Goal: Information Seeking & Learning: Learn about a topic

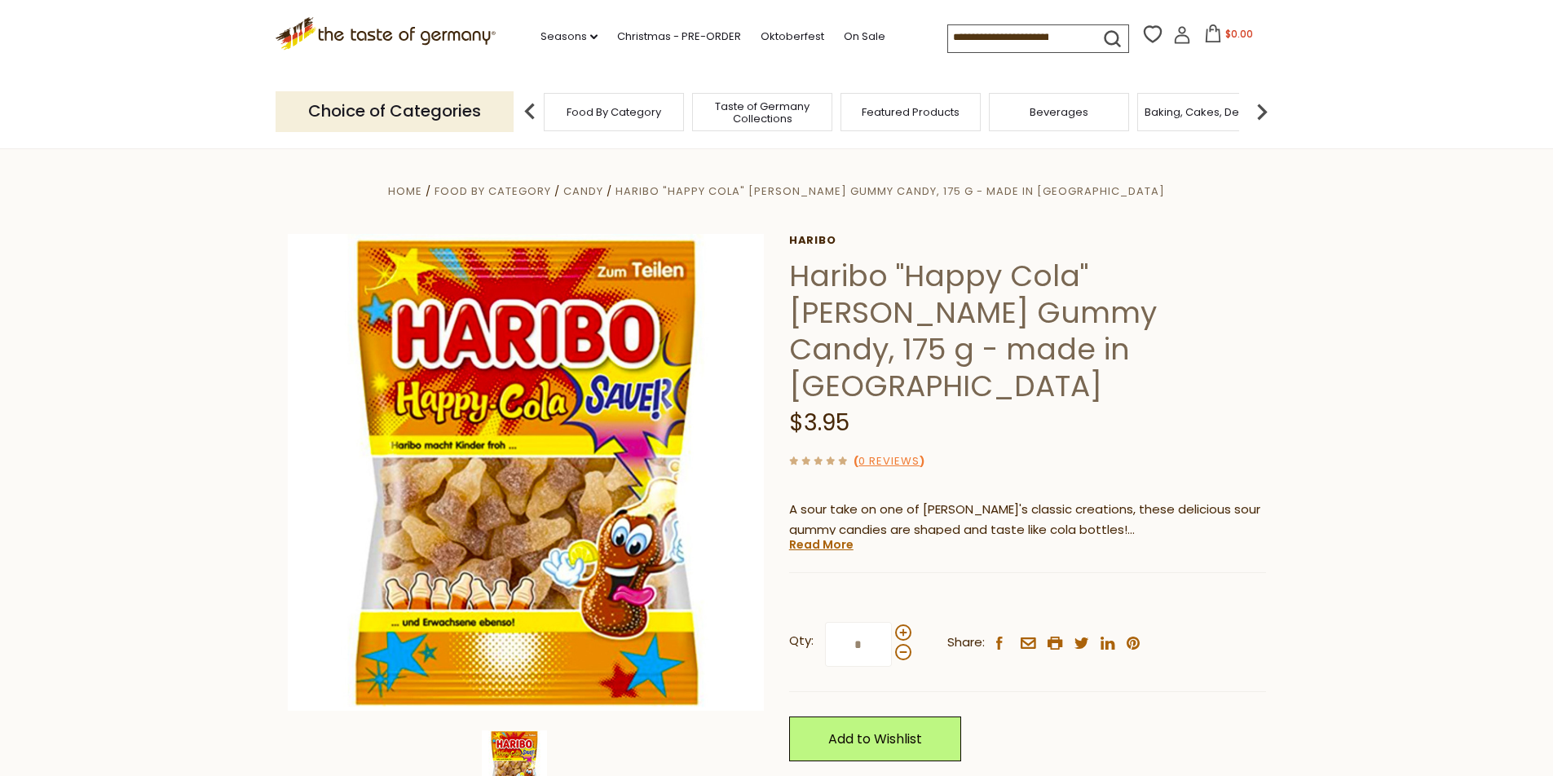
click at [947, 278] on h1 "Haribo "Happy Cola" [PERSON_NAME] Gummy Candy, 175 g - made in [GEOGRAPHIC_DATA]" at bounding box center [1027, 331] width 477 height 147
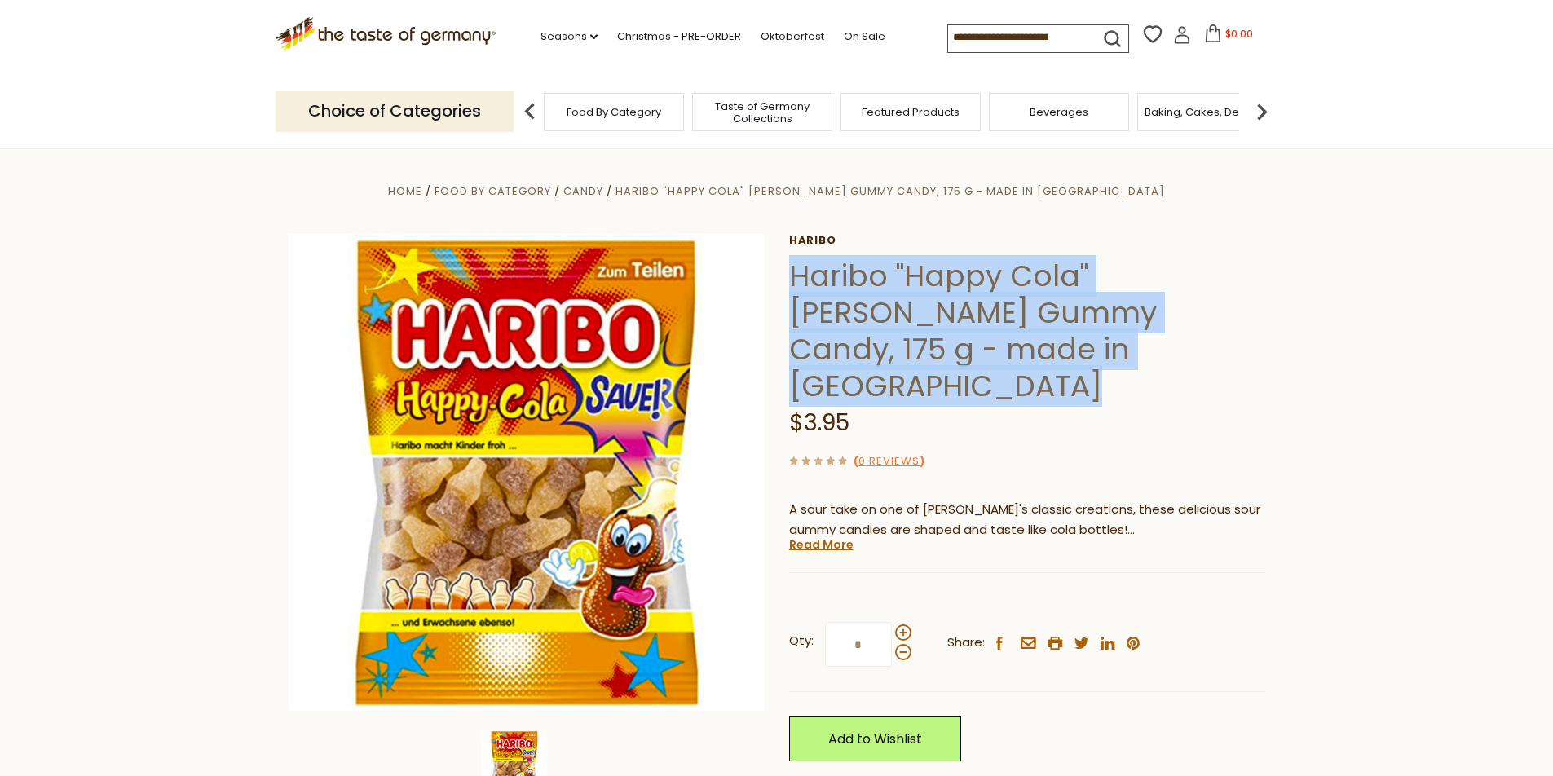
click at [947, 278] on h1 "Haribo "Happy Cola" [PERSON_NAME] Gummy Candy, 175 g - made in [GEOGRAPHIC_DATA]" at bounding box center [1027, 331] width 477 height 147
copy div "Haribo "Happy Cola" [PERSON_NAME] Gummy Candy, 175 g - made in [GEOGRAPHIC_DATA]"
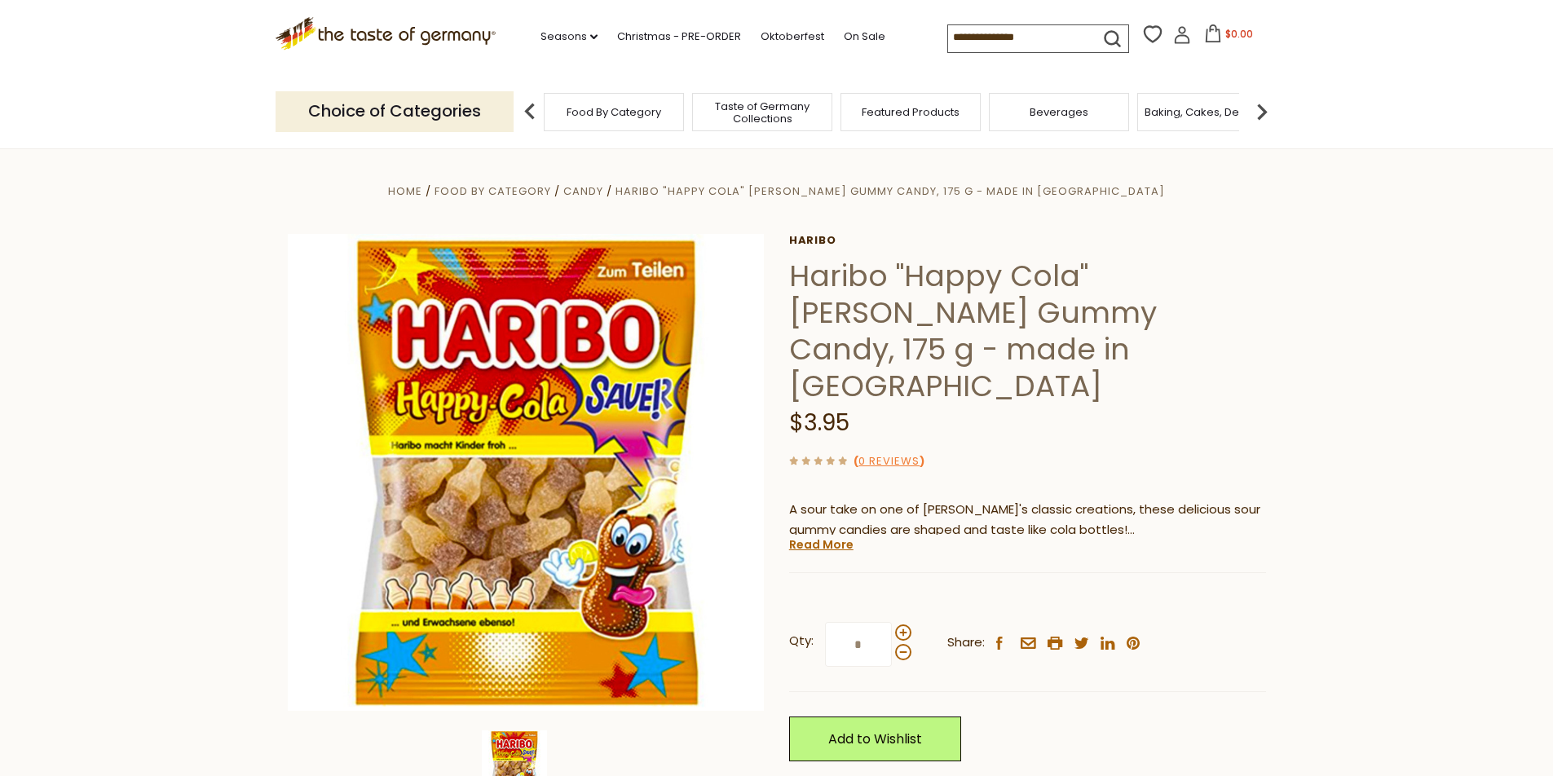
click at [1036, 35] on input at bounding box center [1017, 36] width 138 height 23
click at [1104, 37] on icon "submit" at bounding box center [1112, 39] width 22 height 22
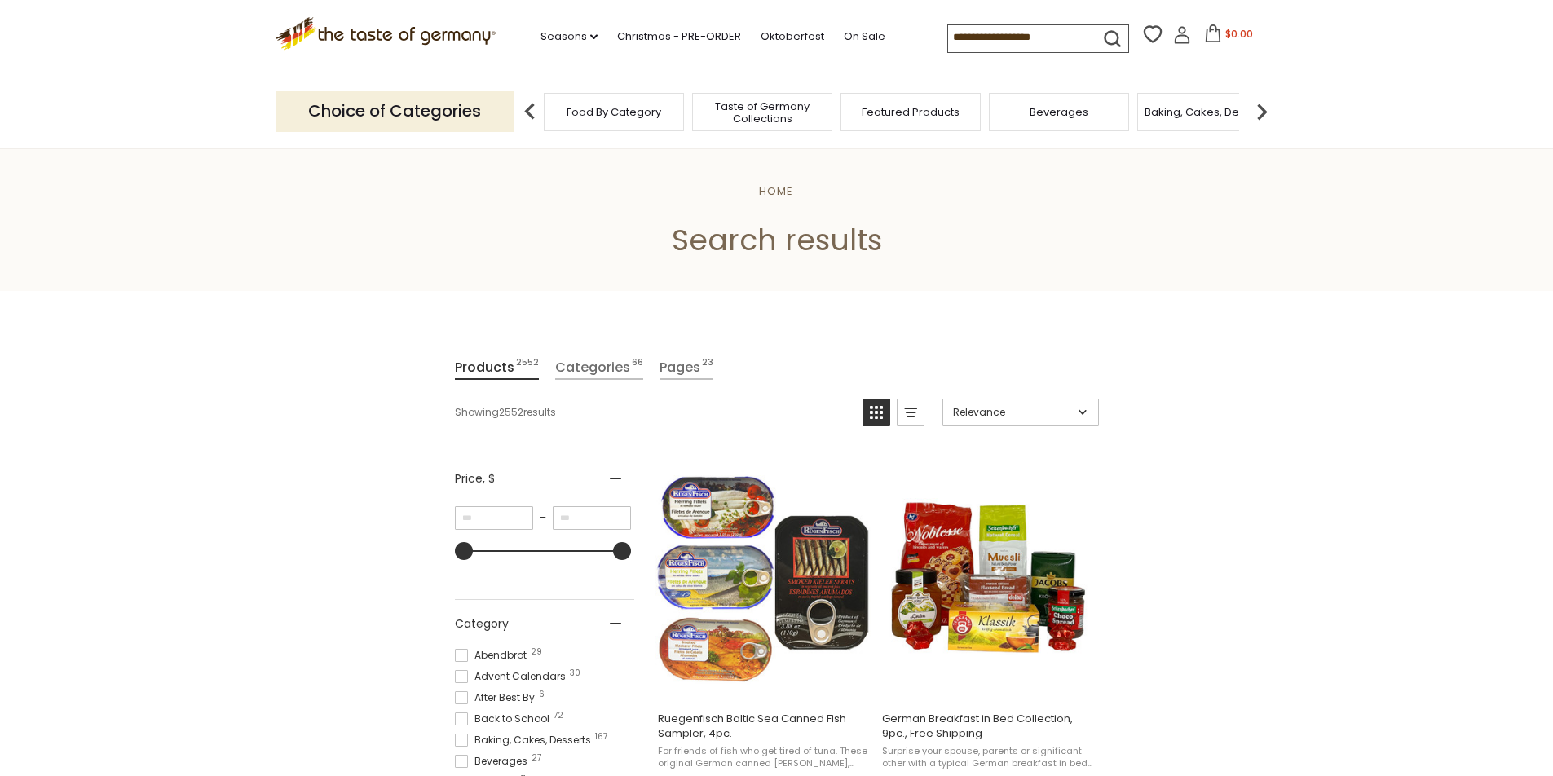
click at [1042, 37] on input at bounding box center [1017, 36] width 138 height 23
paste input "**********"
type input "**********"
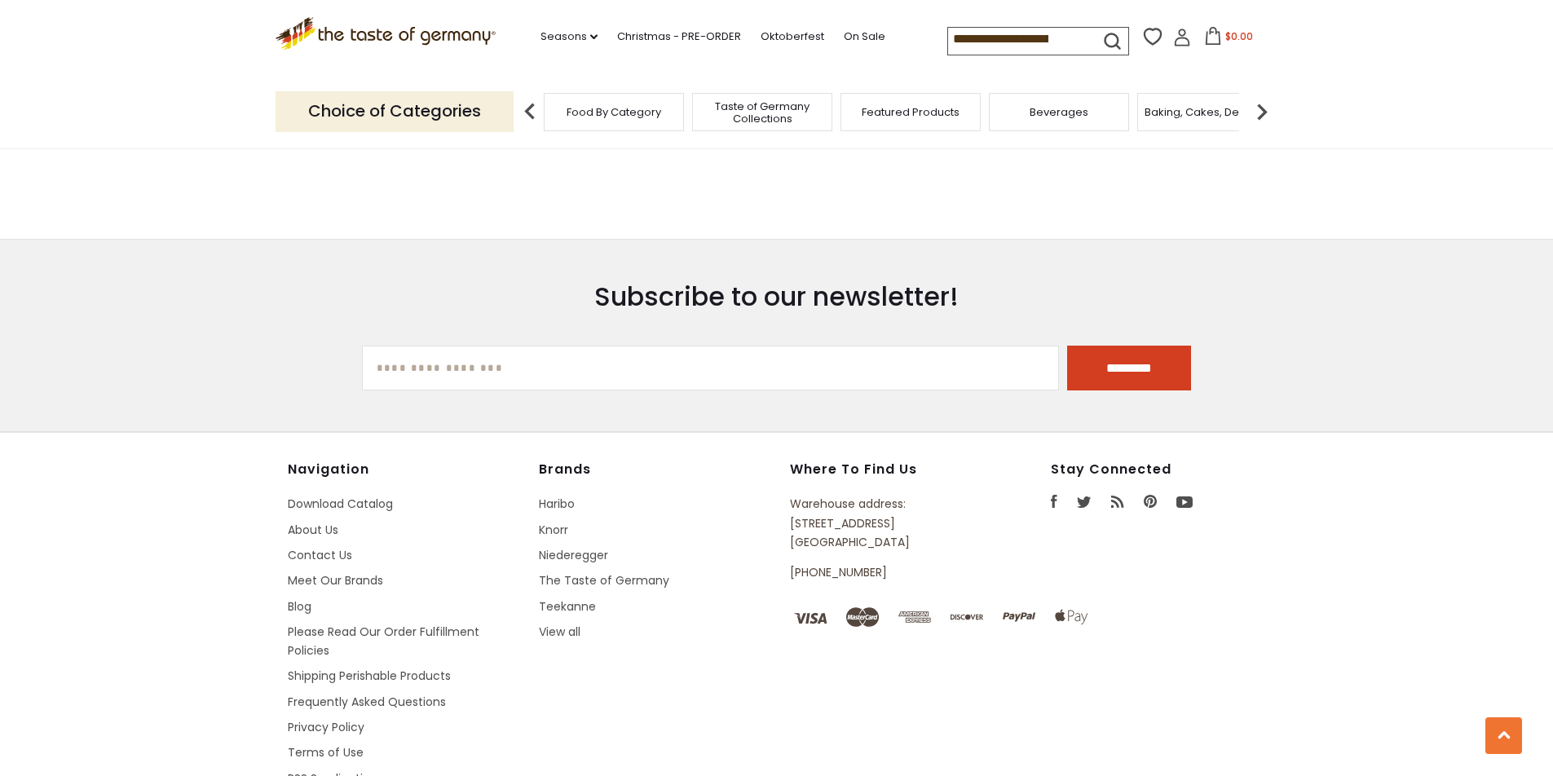
scroll to position [0, 154]
click at [1069, 33] on input "**********" at bounding box center [1017, 39] width 138 height 23
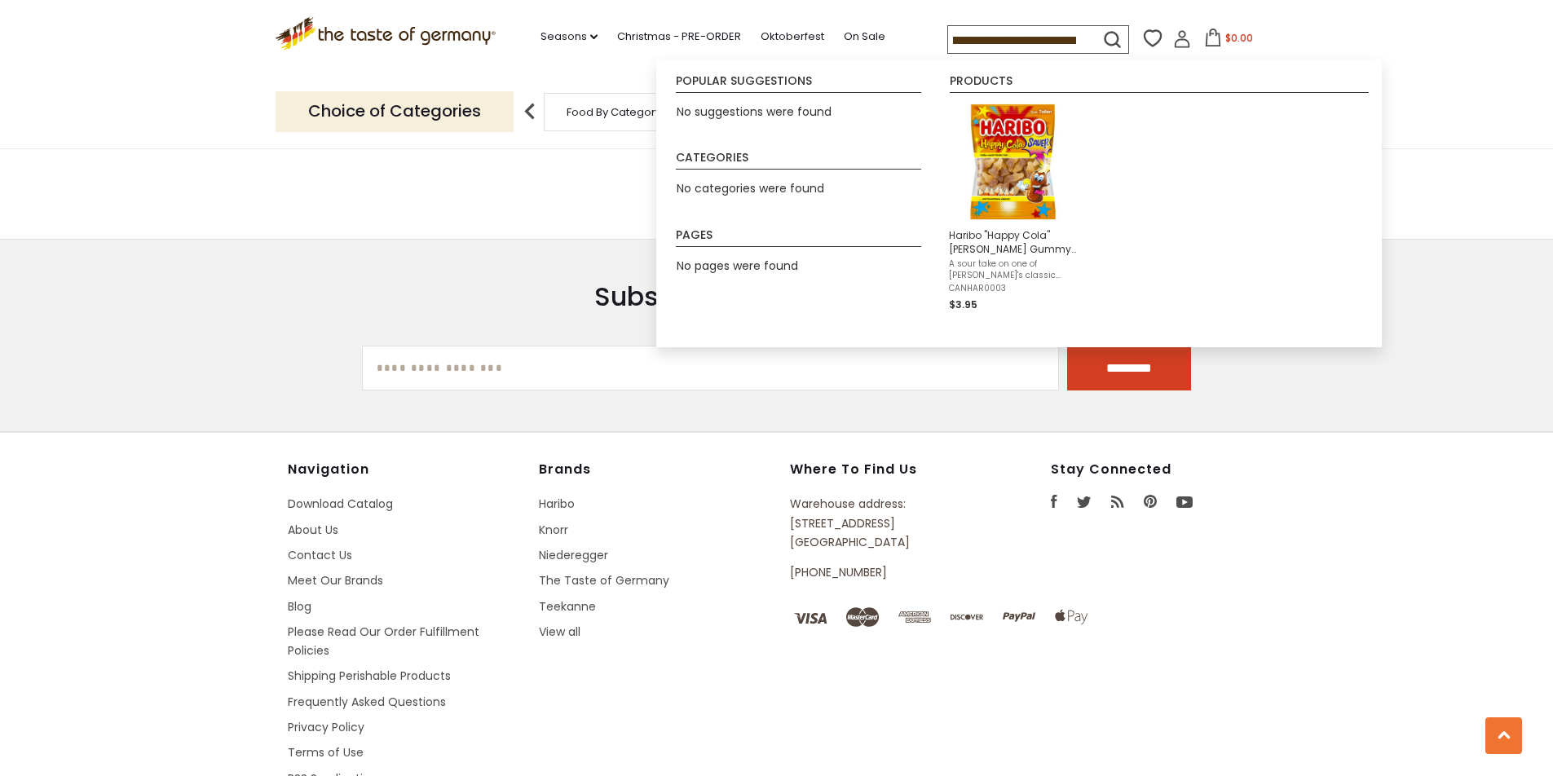
paste input
type input "**********"
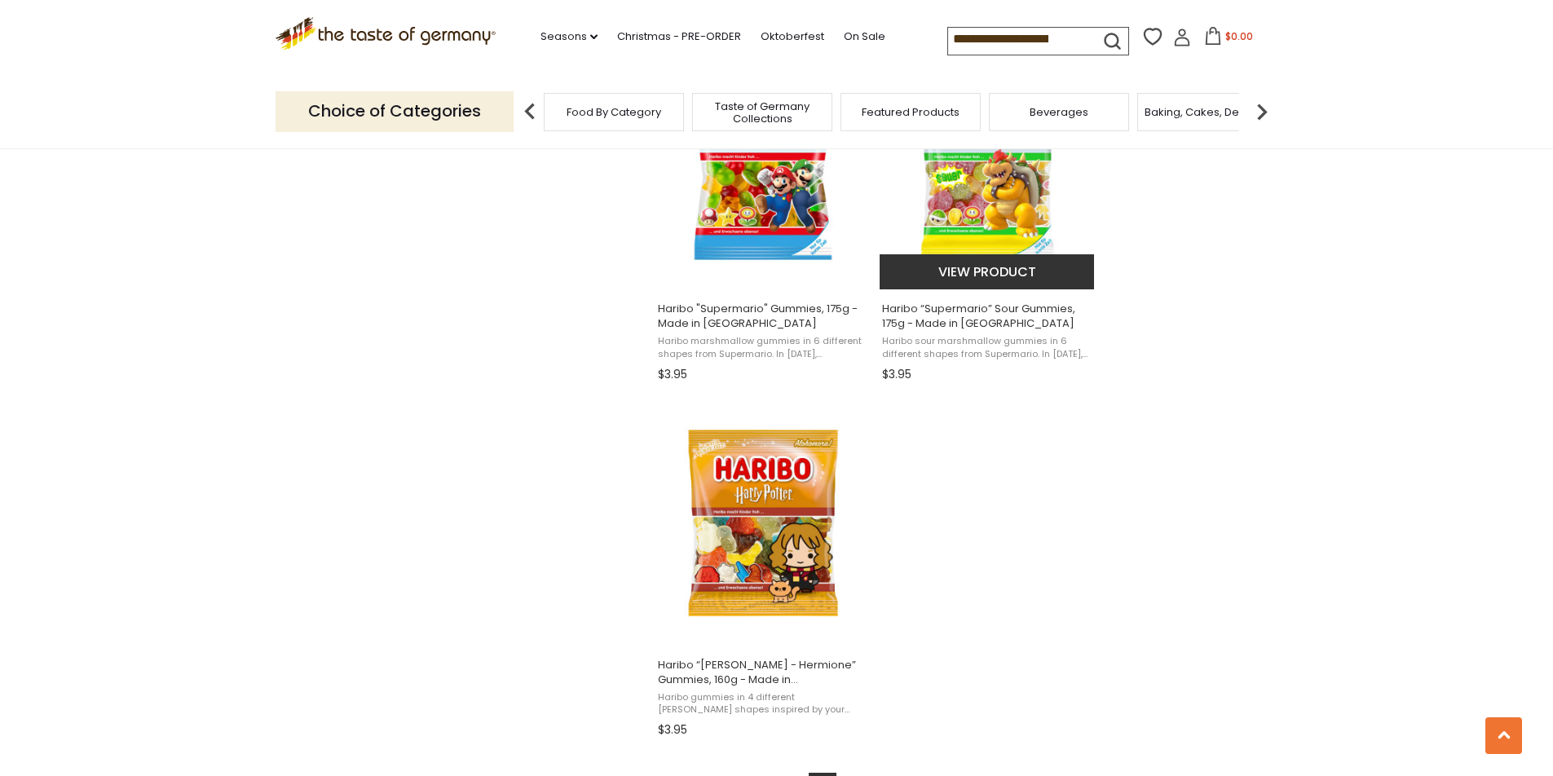
scroll to position [2852, 0]
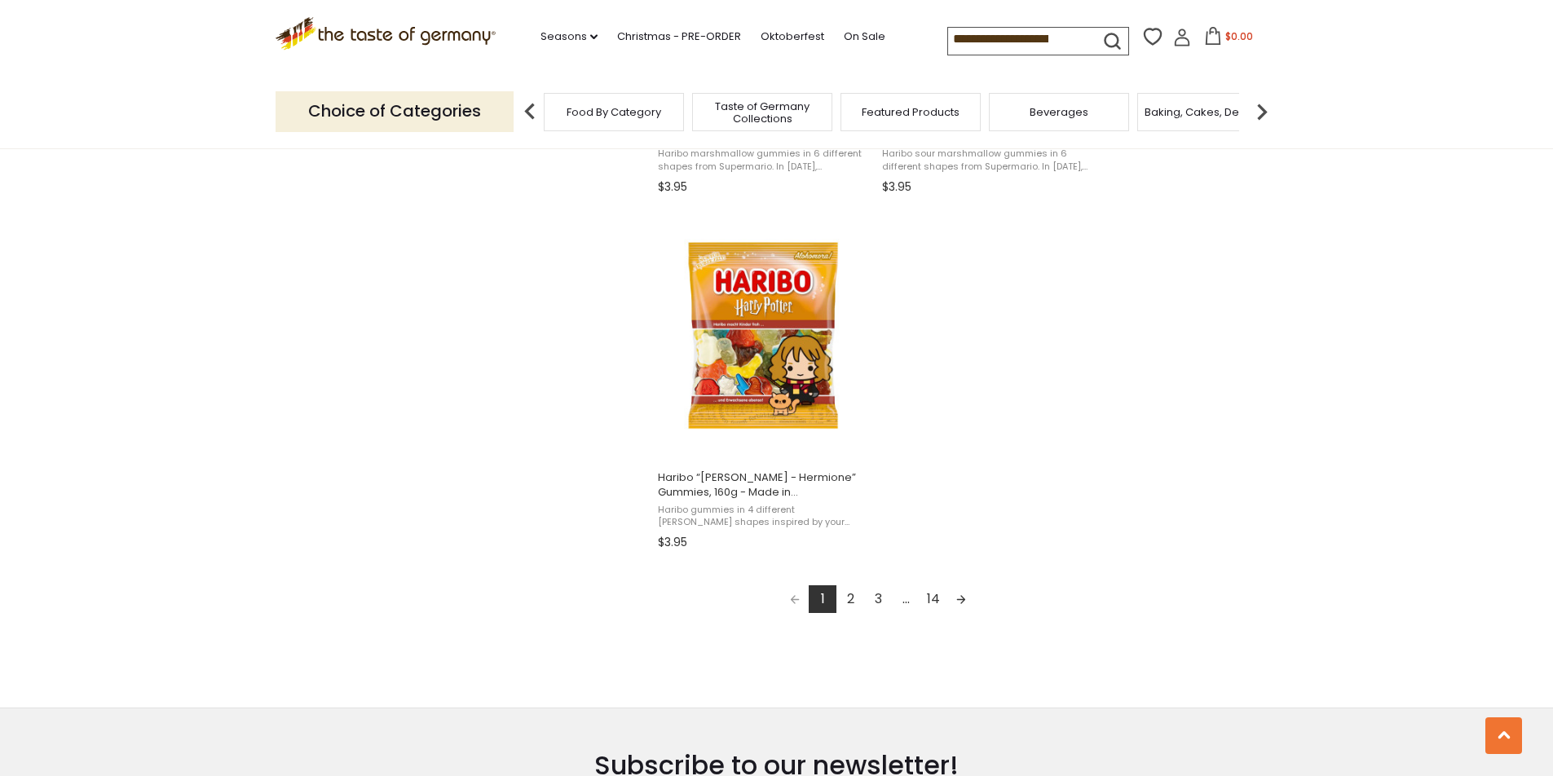
click at [843, 604] on link "2" at bounding box center [850, 599] width 28 height 28
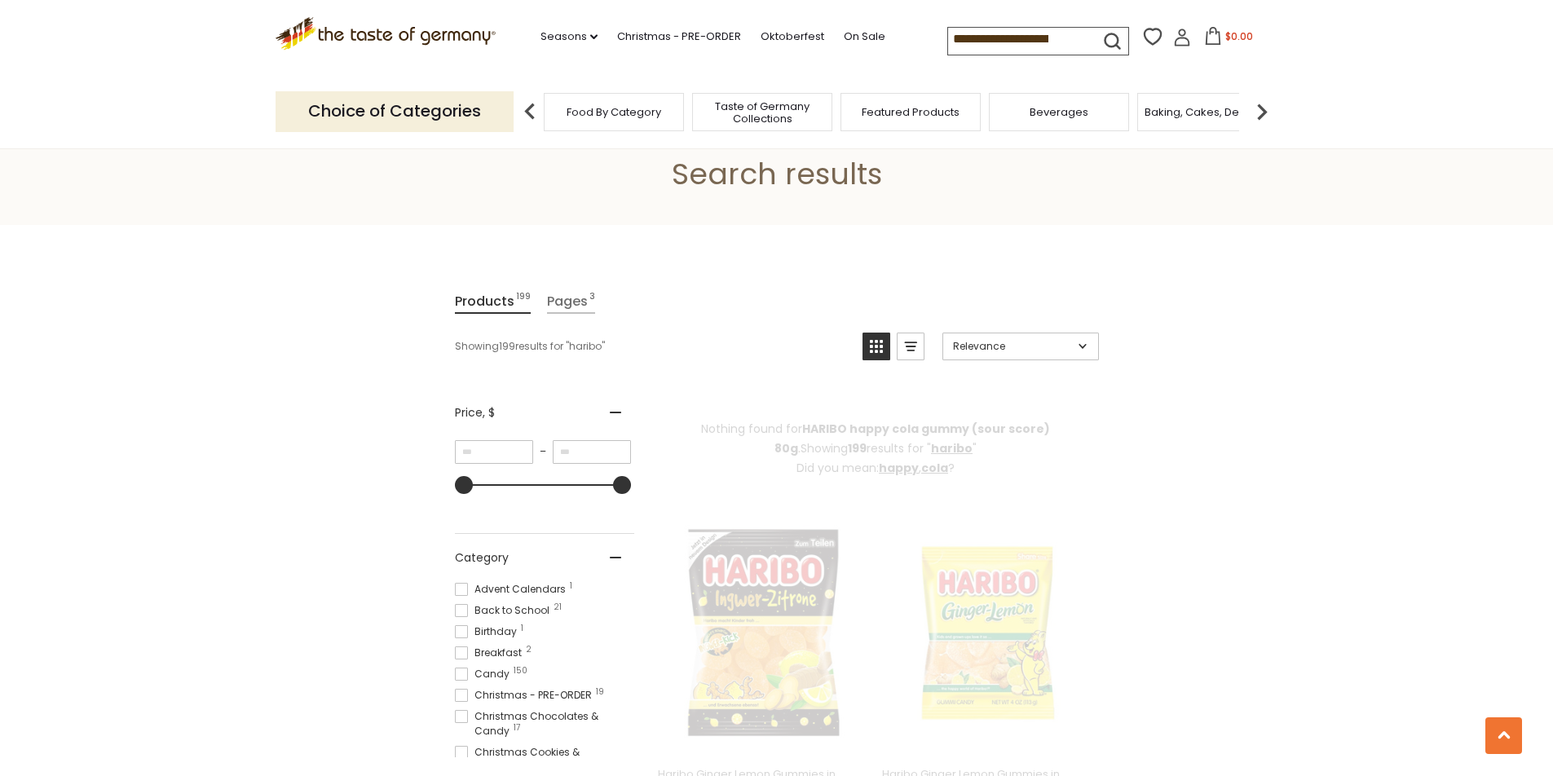
scroll to position [0, 0]
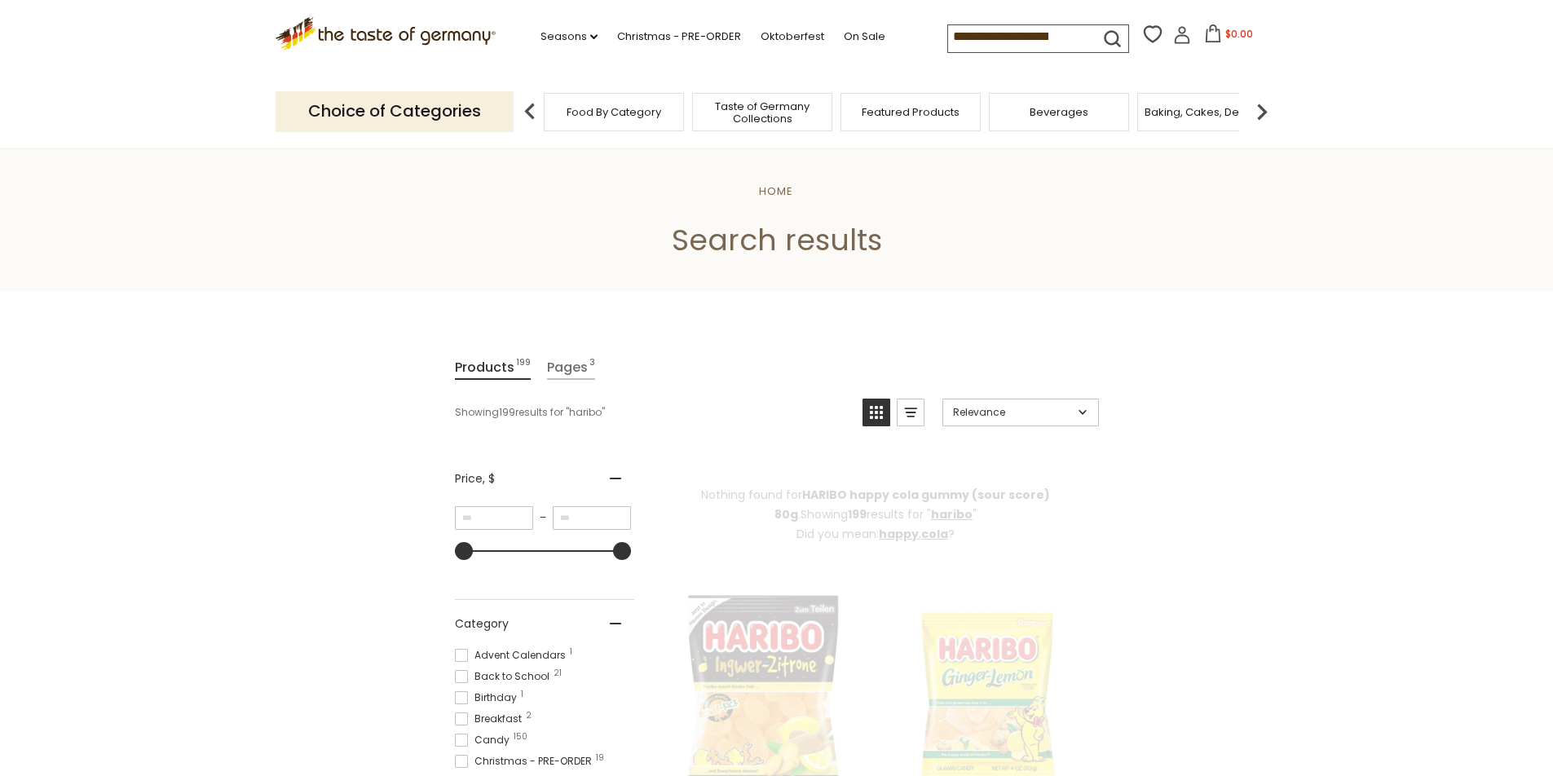
type input "******"
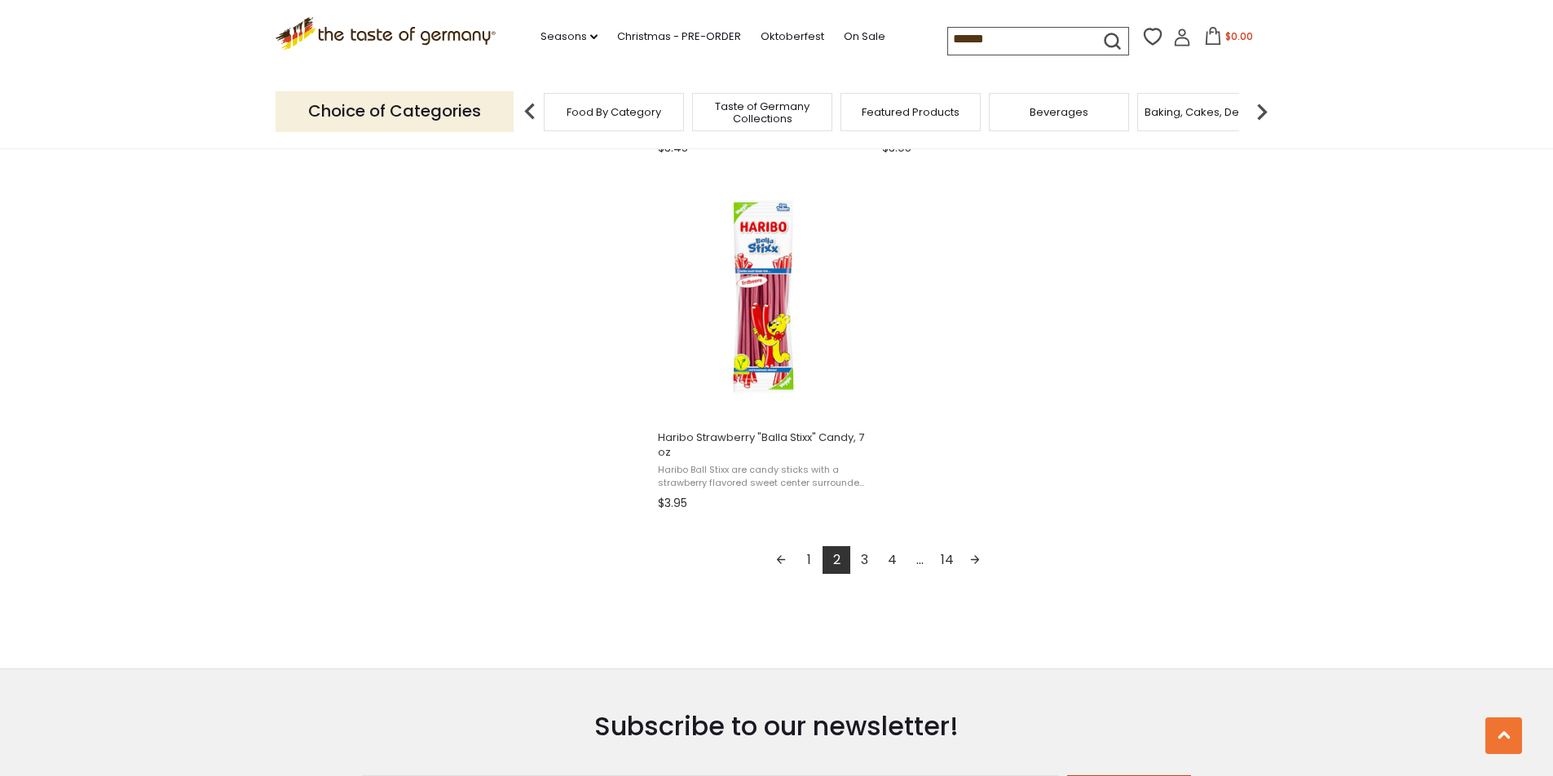
scroll to position [2771, 0]
click at [874, 562] on link "3" at bounding box center [864, 559] width 28 height 28
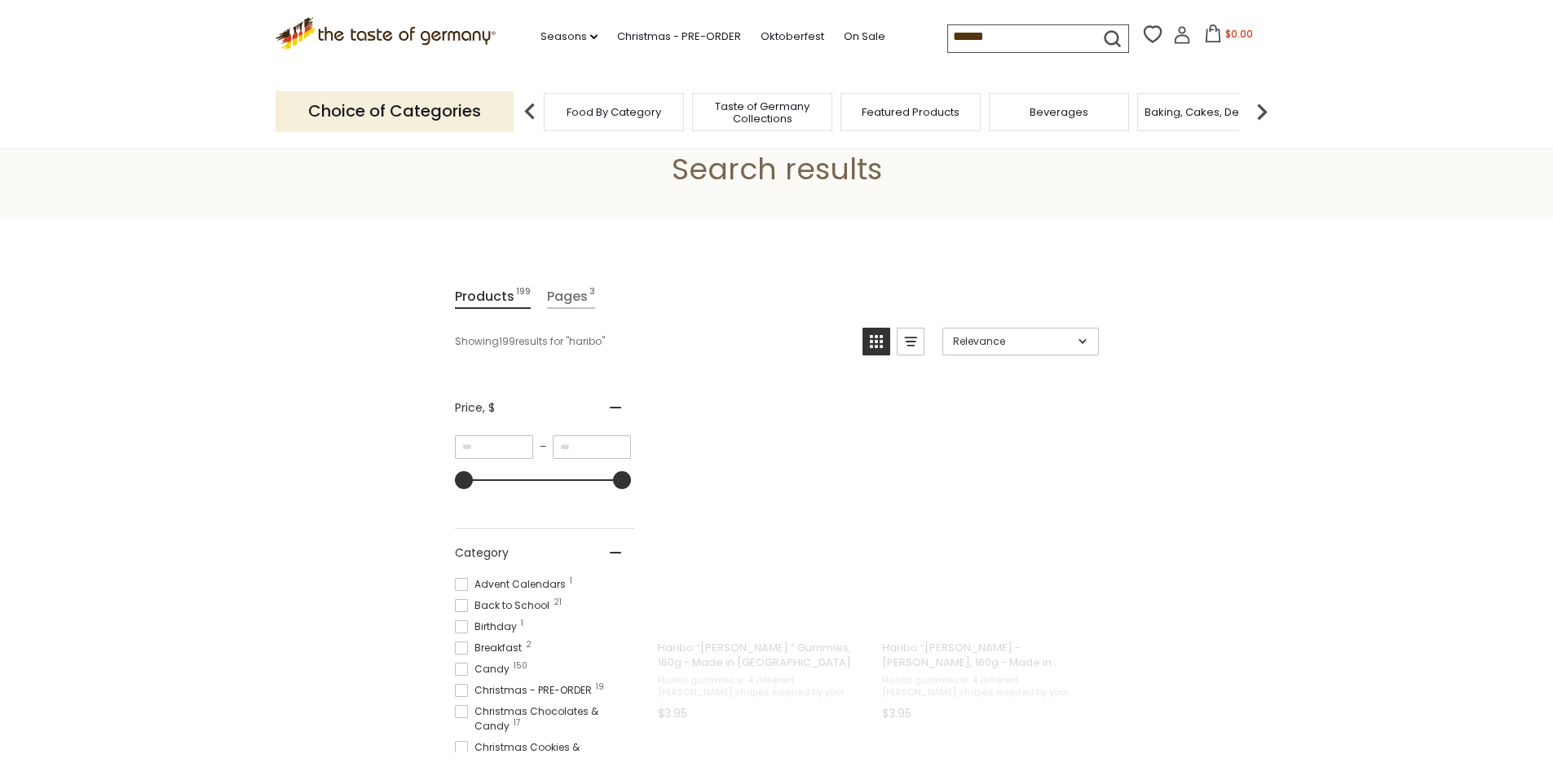
scroll to position [0, 0]
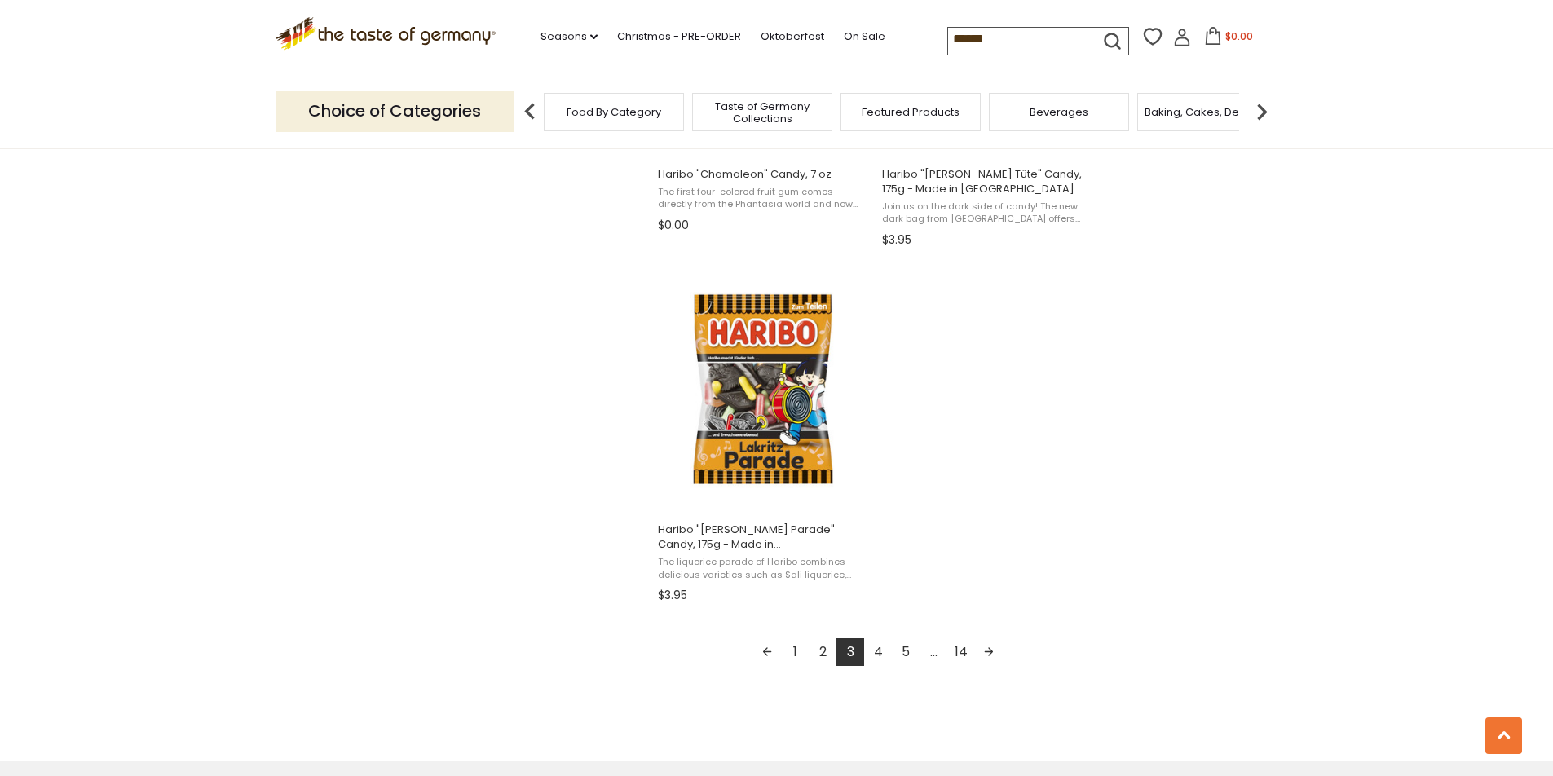
scroll to position [2689, 0]
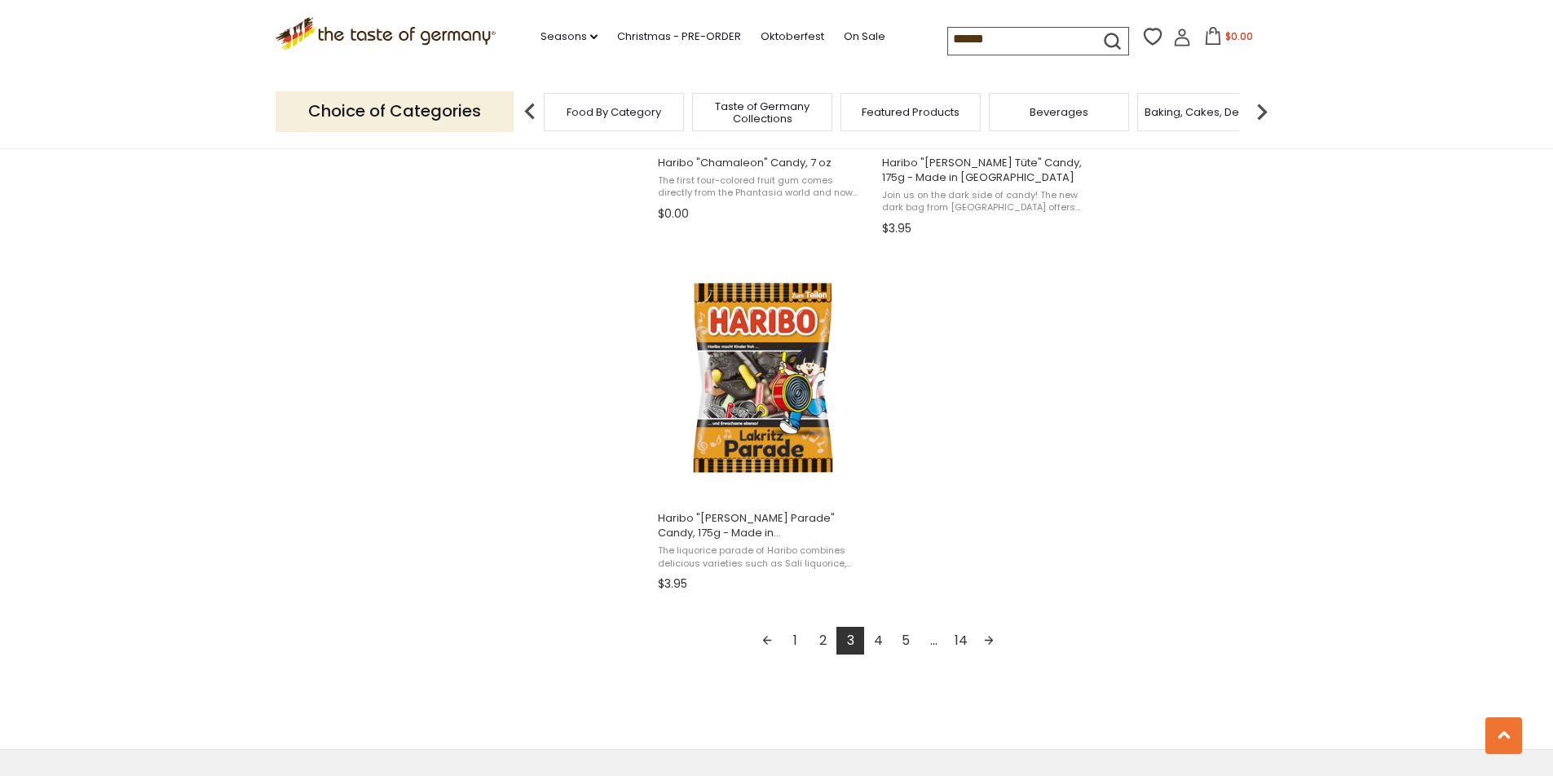
click at [882, 635] on link "4" at bounding box center [878, 641] width 28 height 28
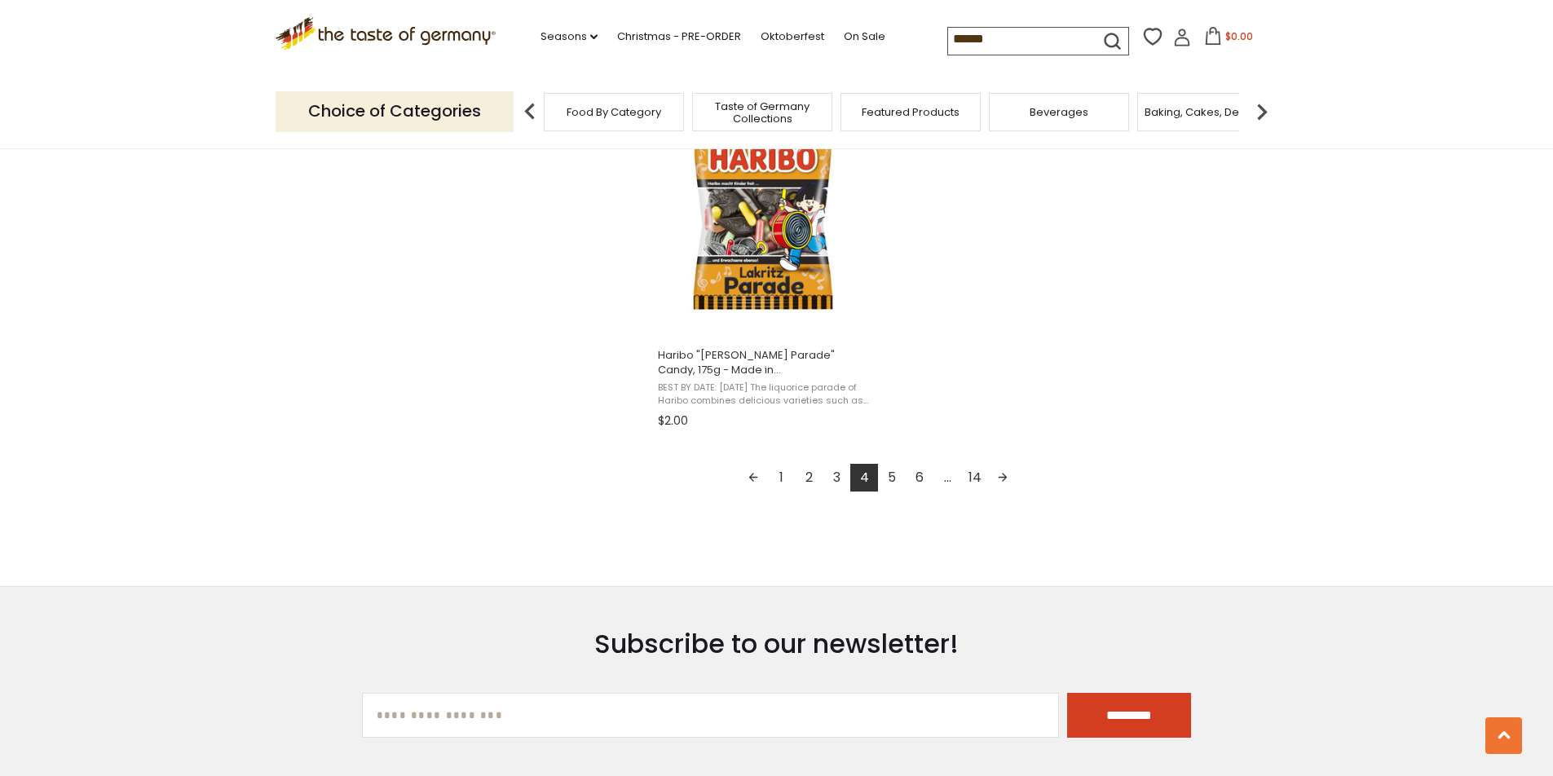
click at [897, 486] on link "5" at bounding box center [892, 478] width 28 height 28
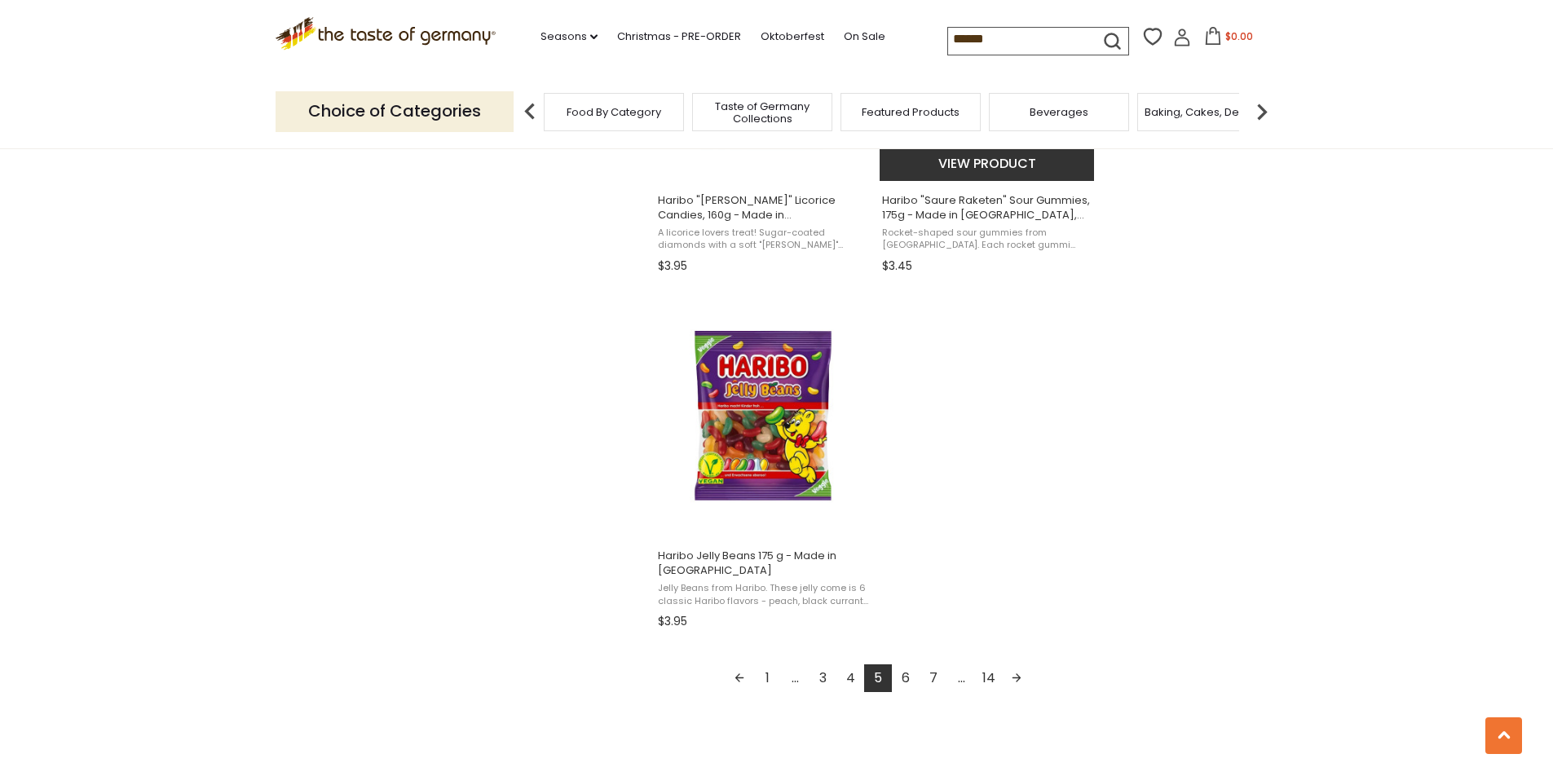
scroll to position [2689, 0]
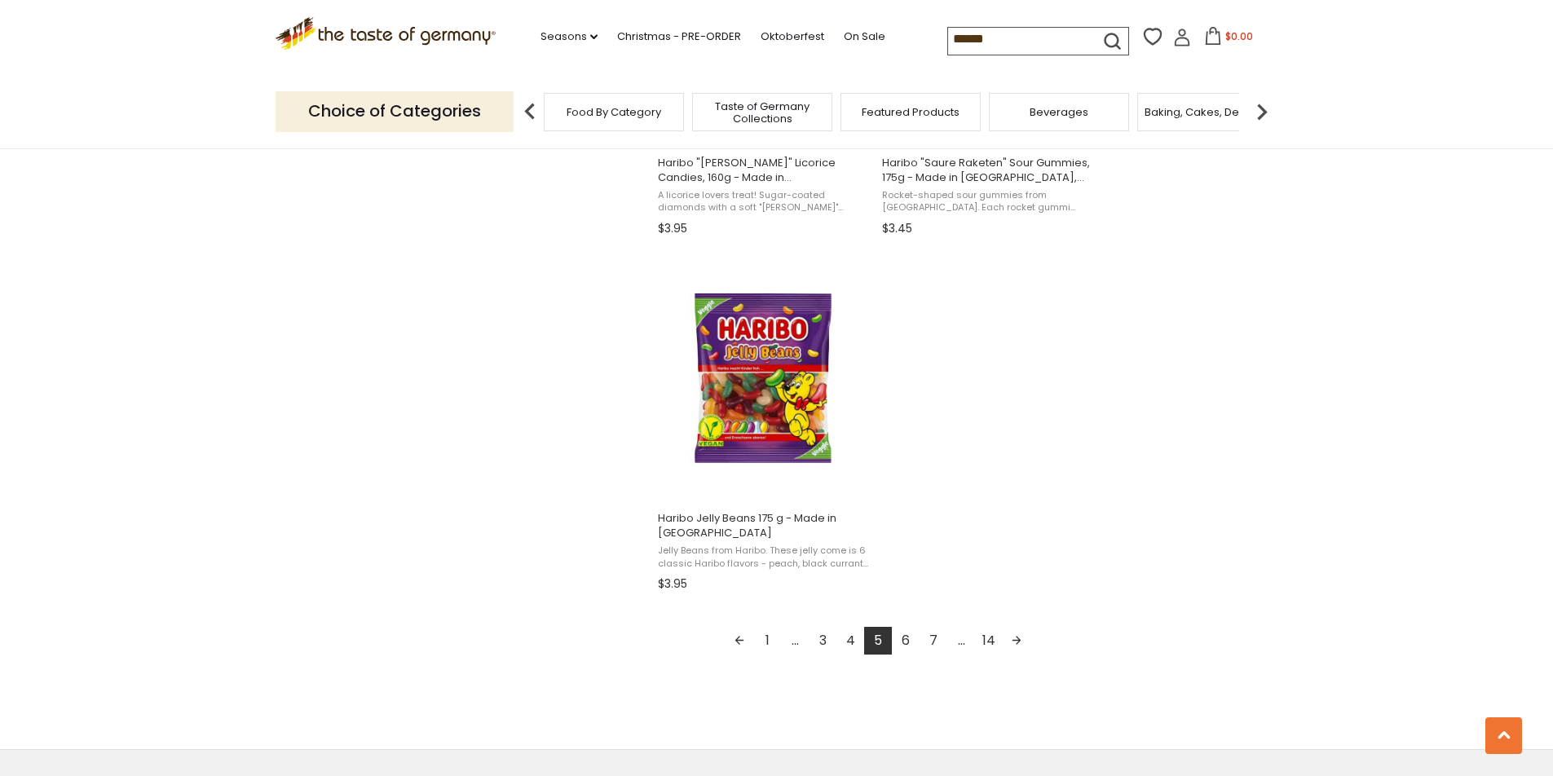
click at [911, 645] on link "6" at bounding box center [906, 641] width 28 height 28
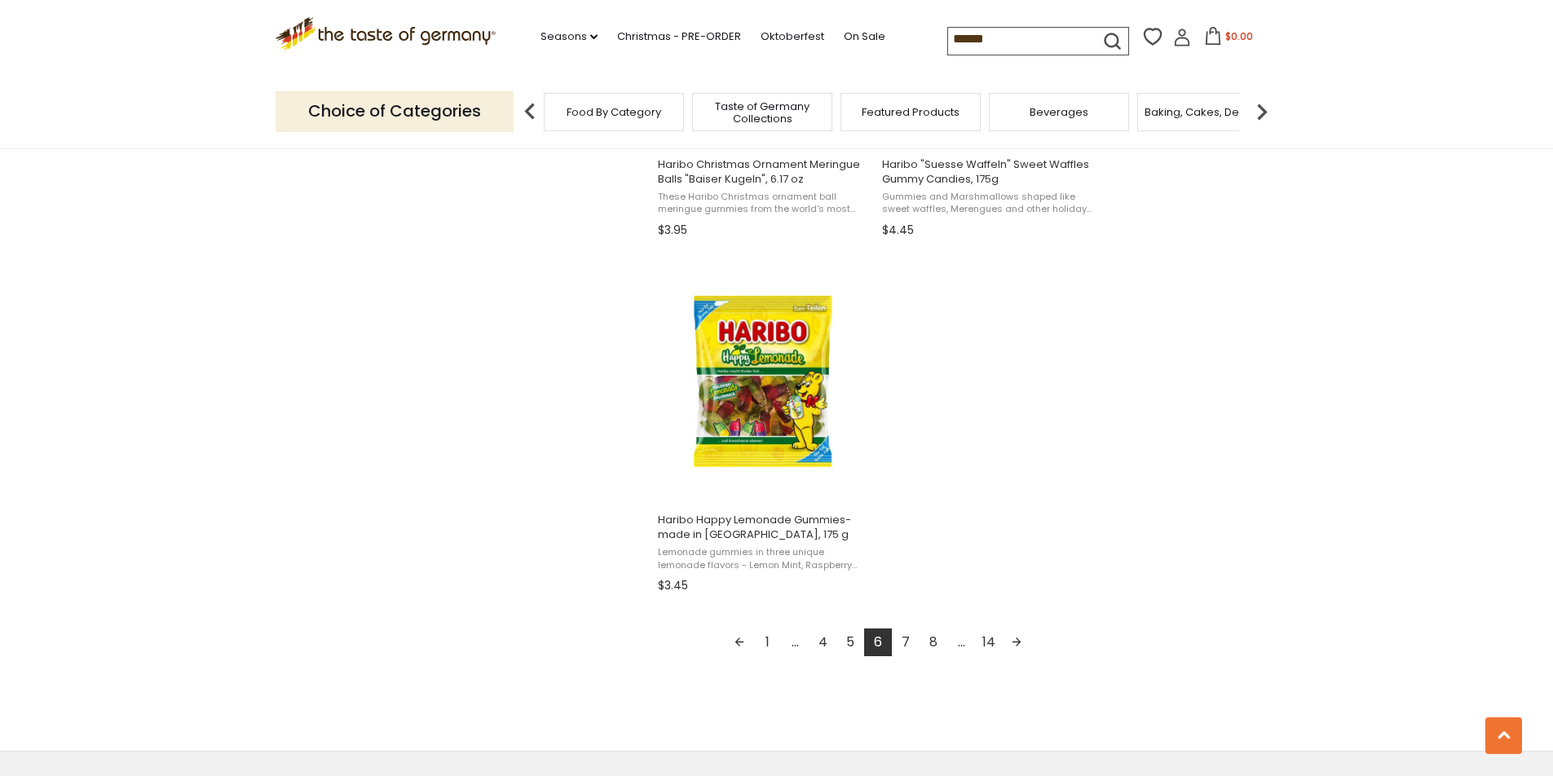
scroll to position [2689, 0]
click at [911, 645] on link "7" at bounding box center [906, 641] width 28 height 28
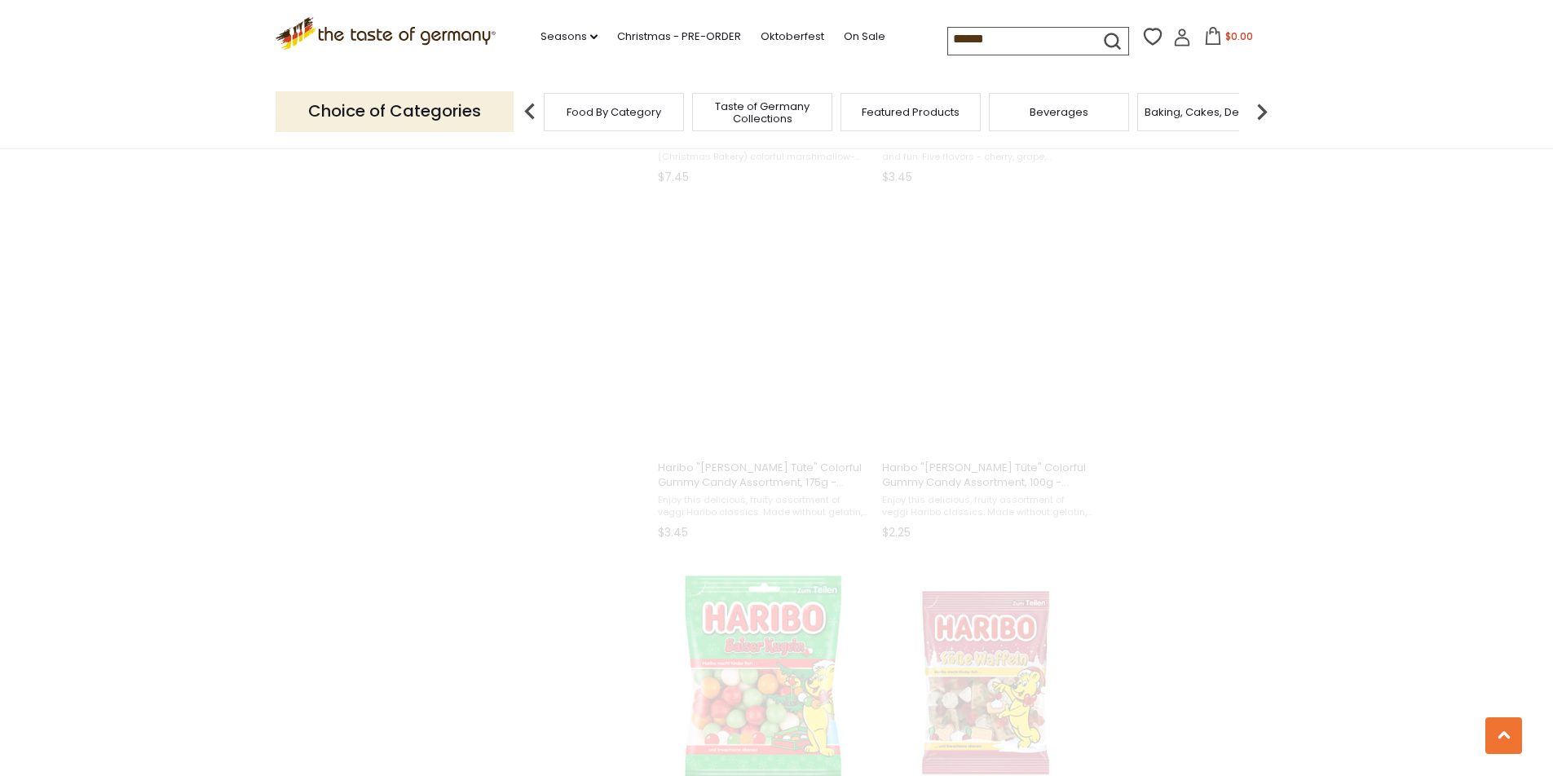
scroll to position [597, 0]
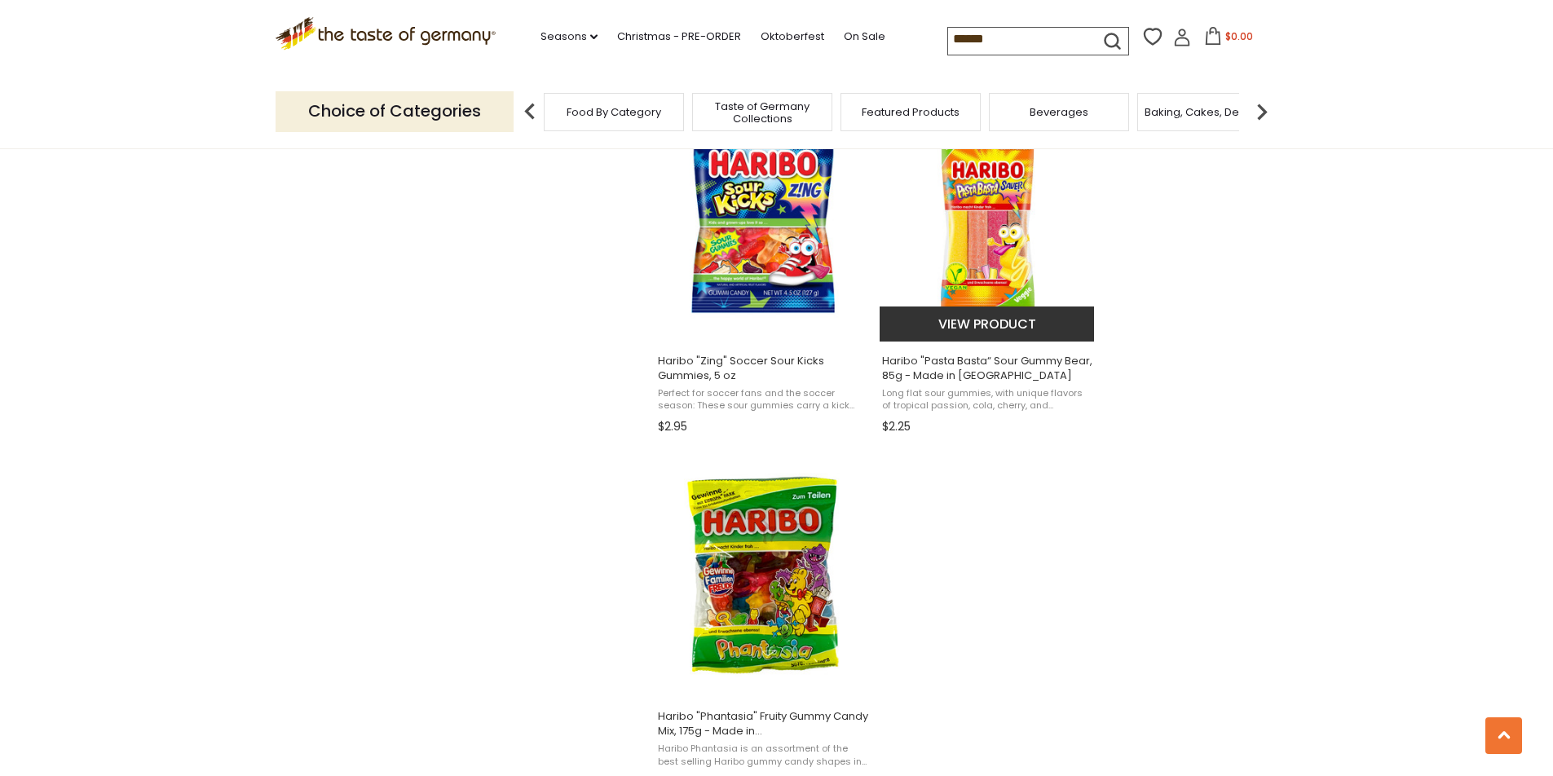
scroll to position [2771, 0]
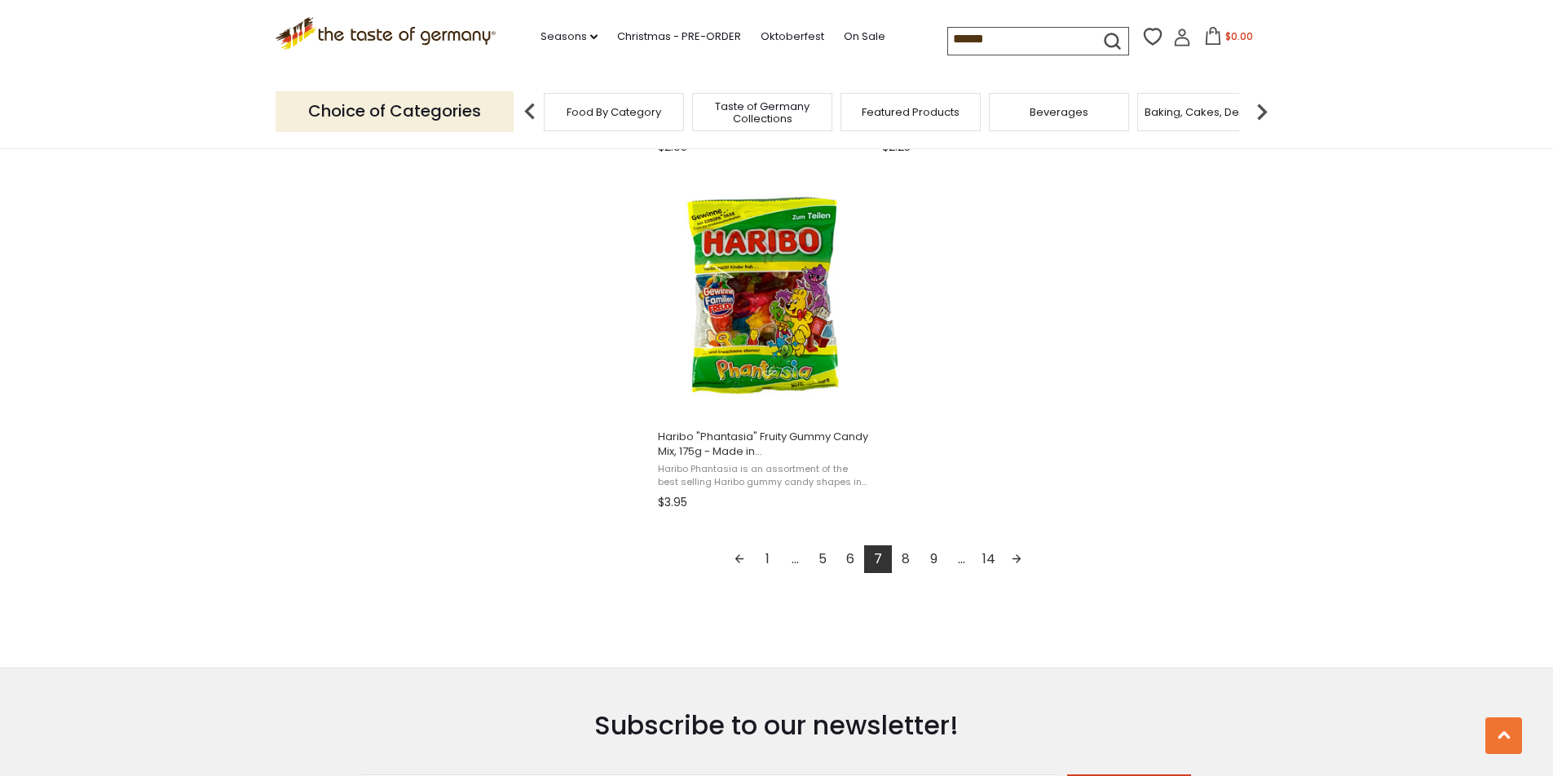
click at [909, 569] on link "8" at bounding box center [906, 559] width 28 height 28
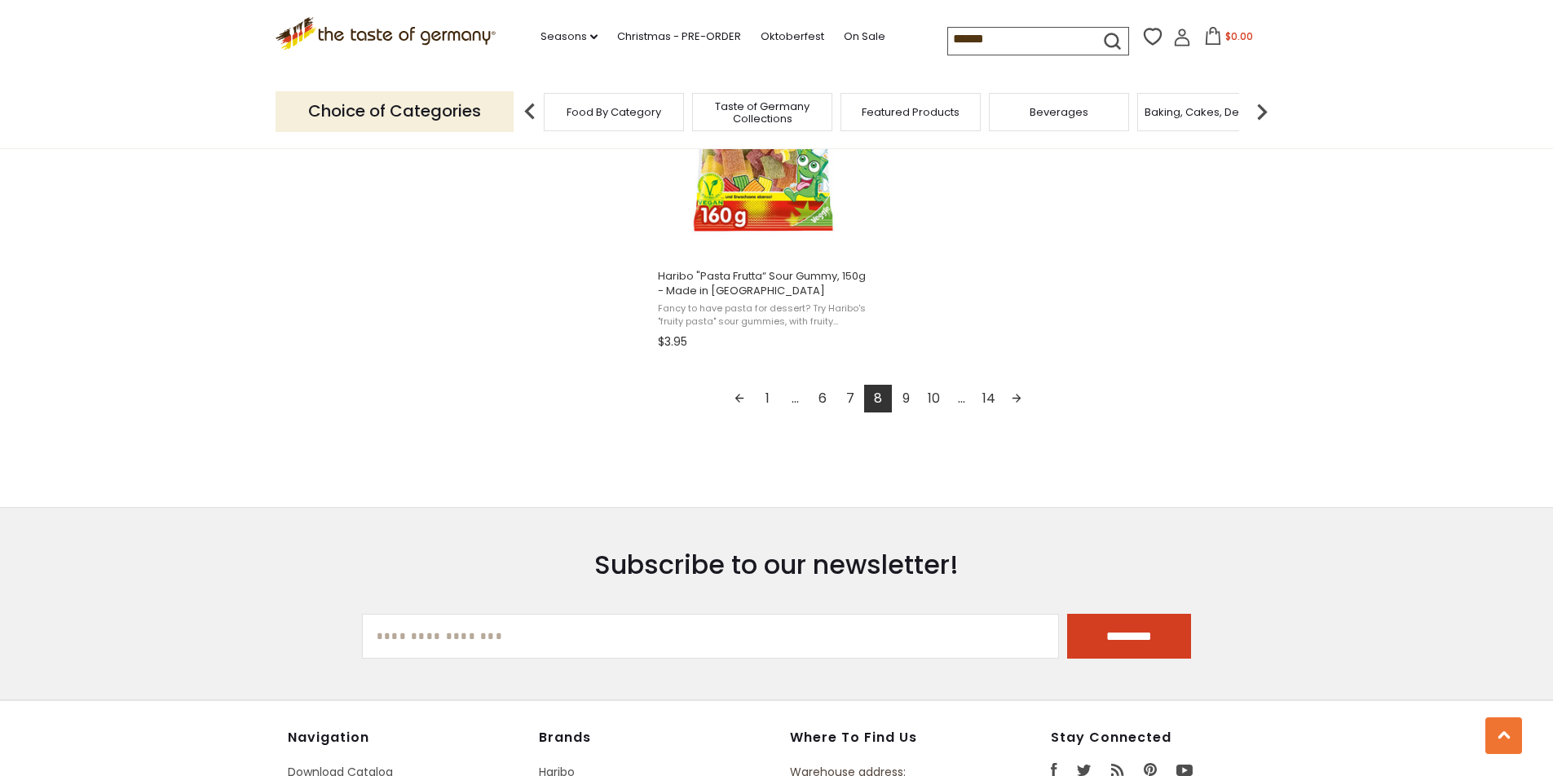
scroll to position [2934, 0]
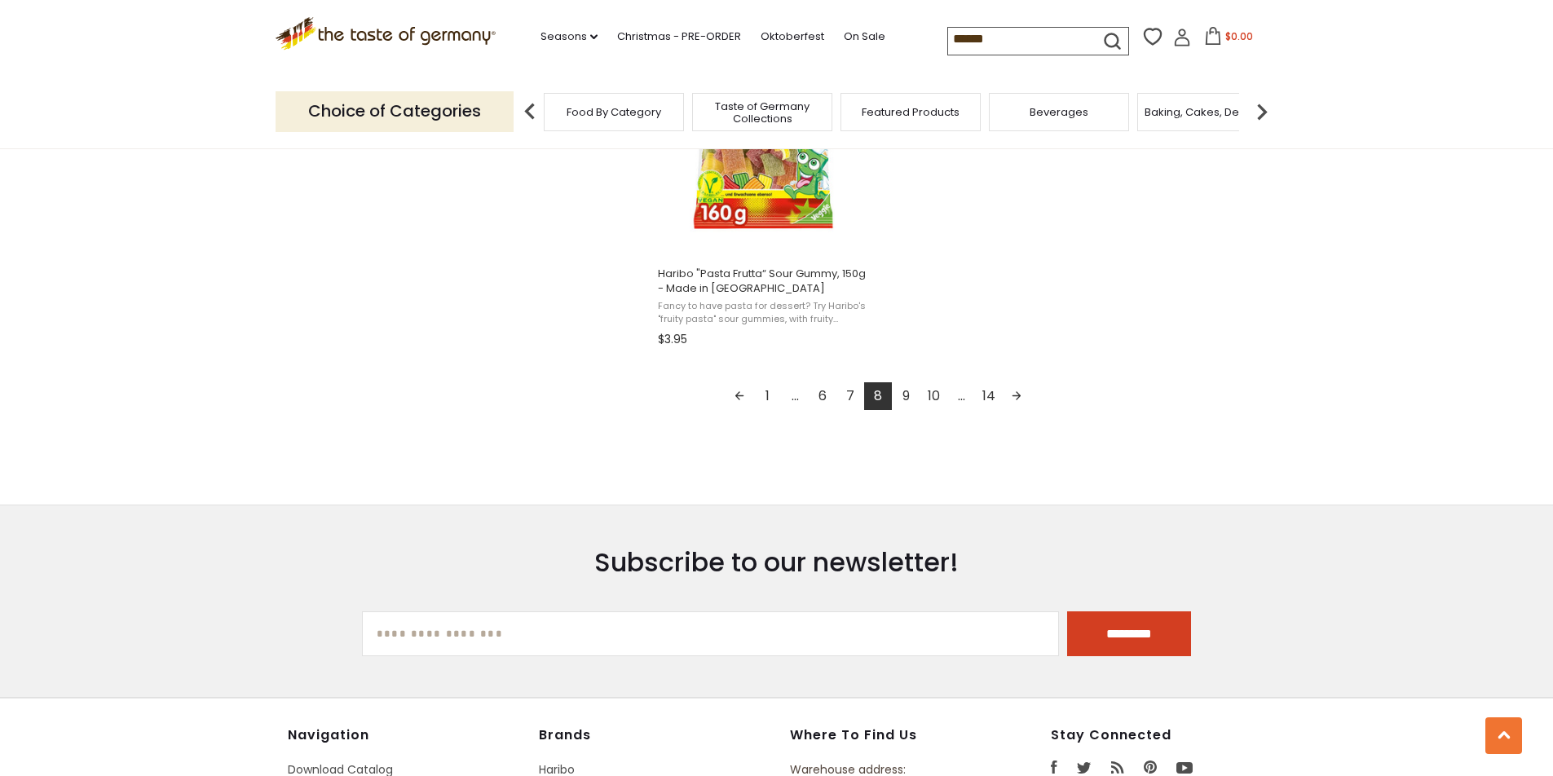
click at [906, 405] on link "9" at bounding box center [906, 396] width 28 height 28
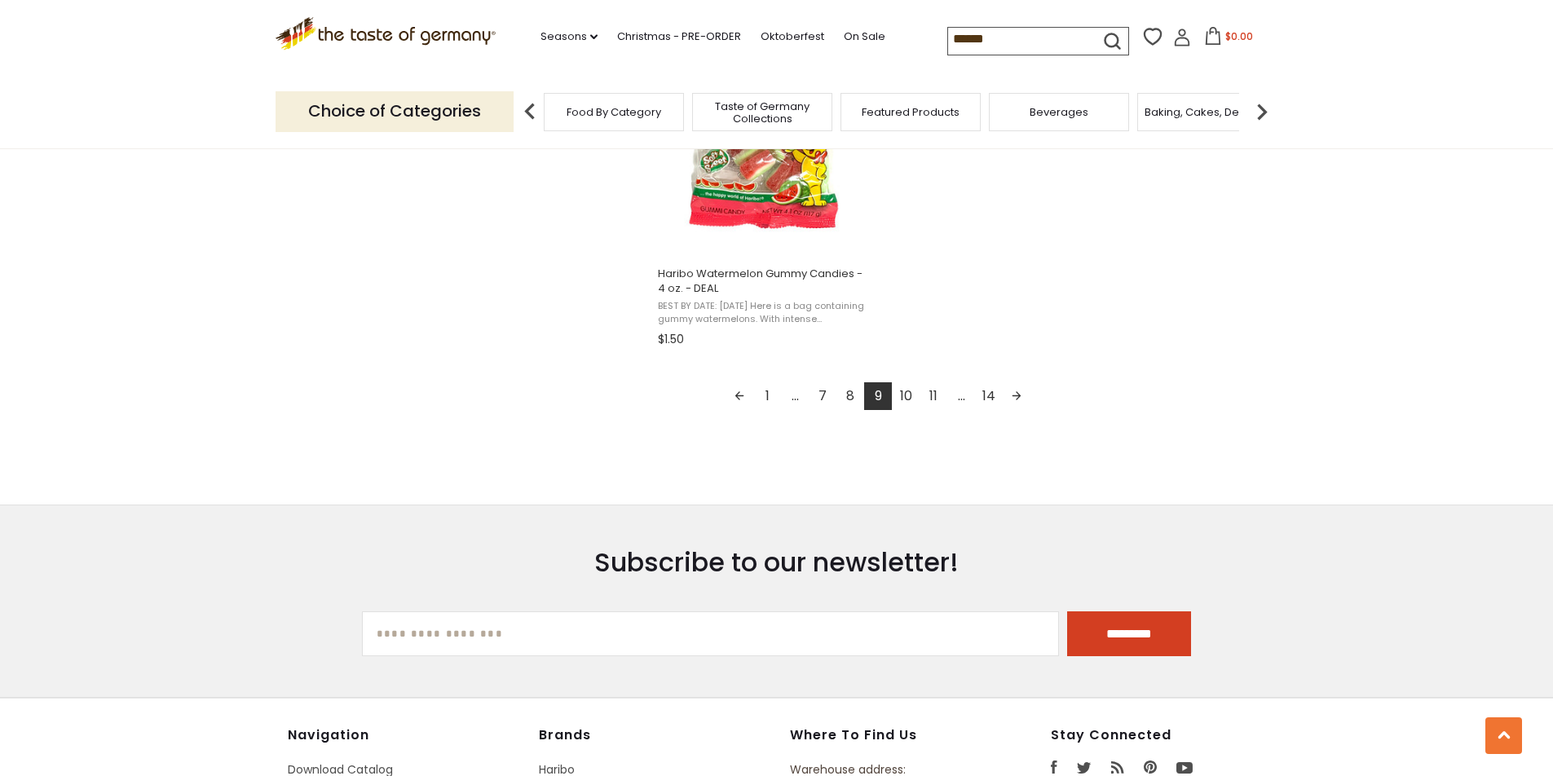
click at [901, 407] on link "10" at bounding box center [906, 396] width 28 height 28
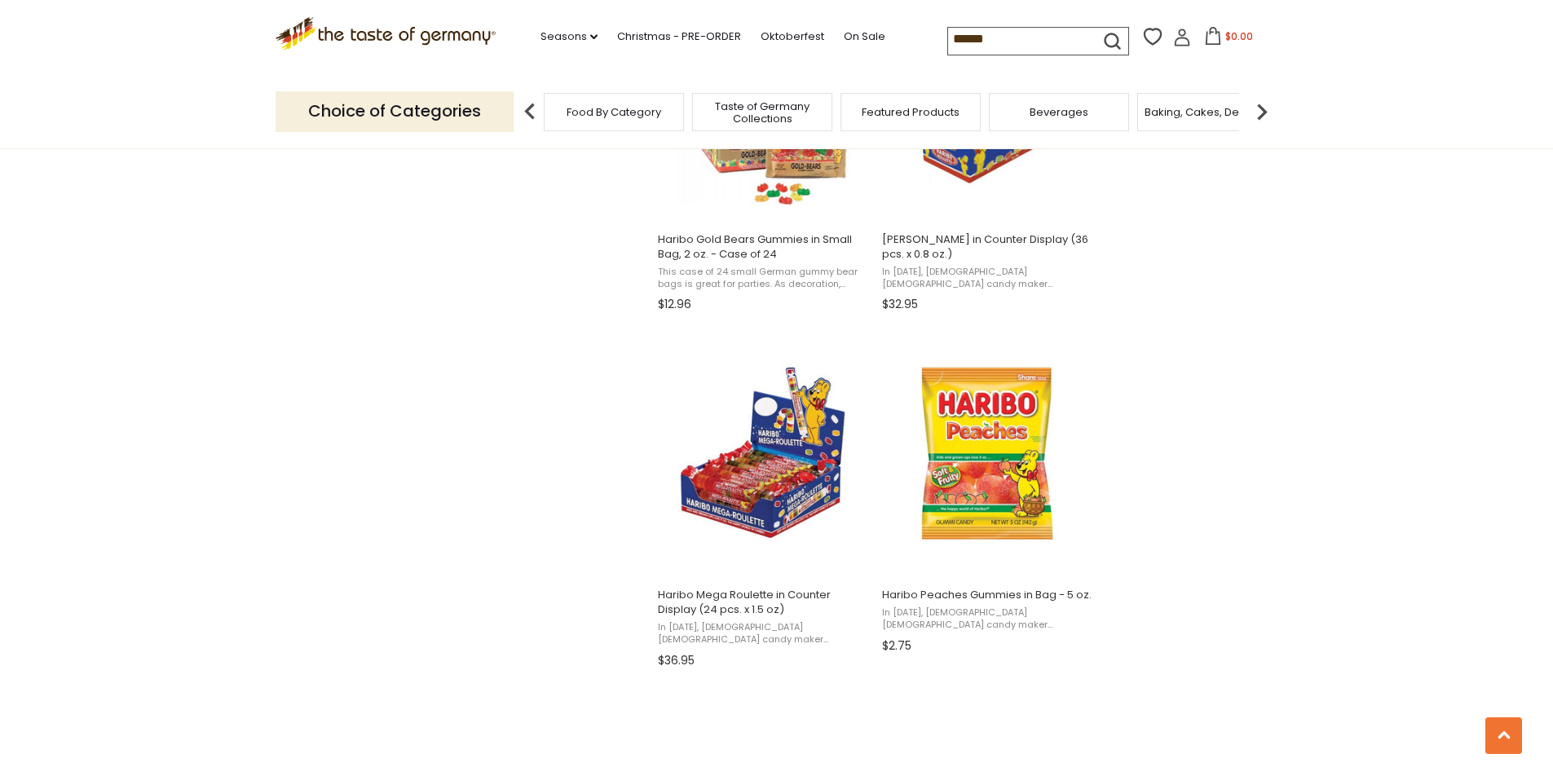
scroll to position [2282, 0]
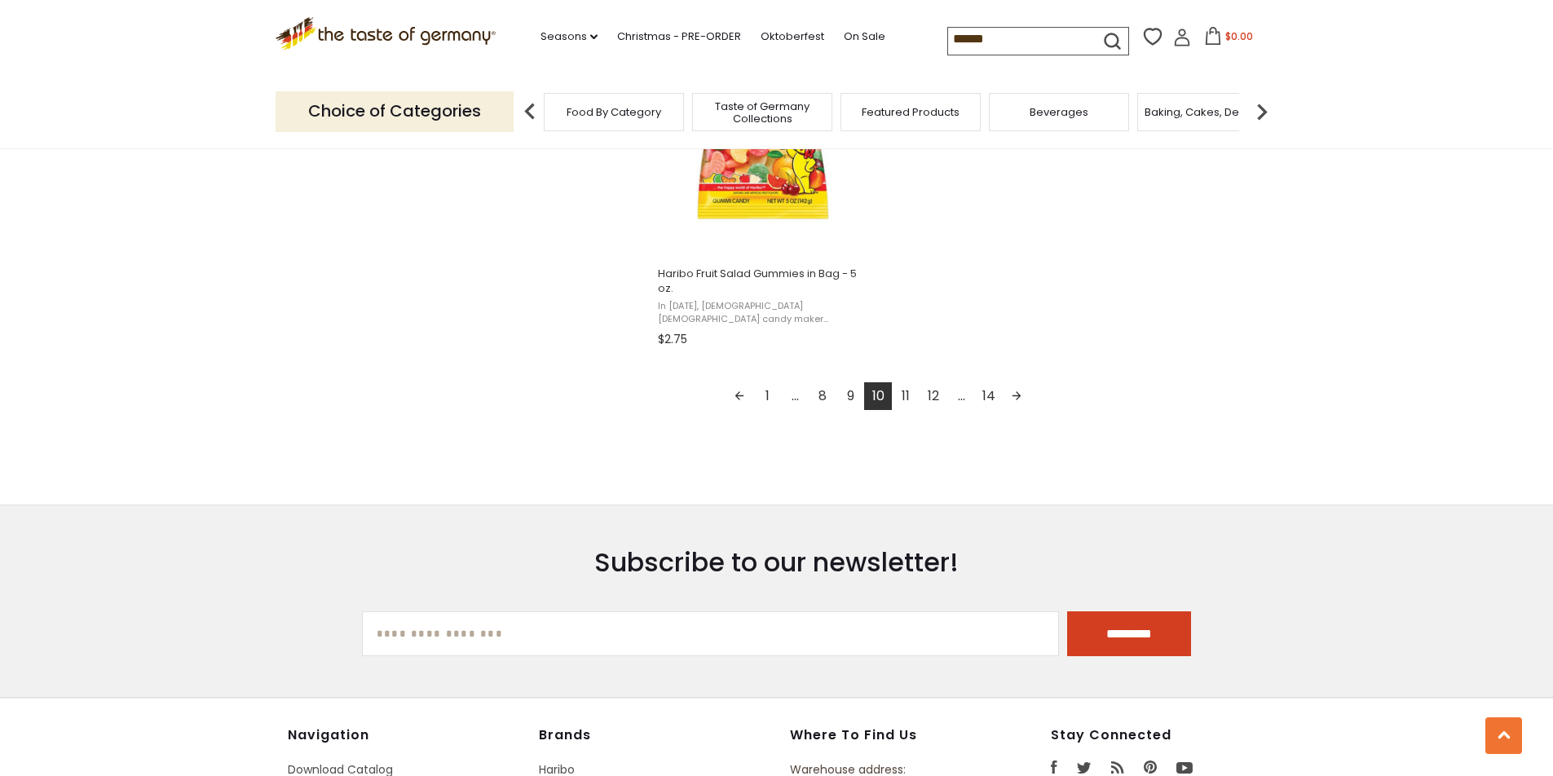
click at [909, 402] on link "11" at bounding box center [906, 396] width 28 height 28
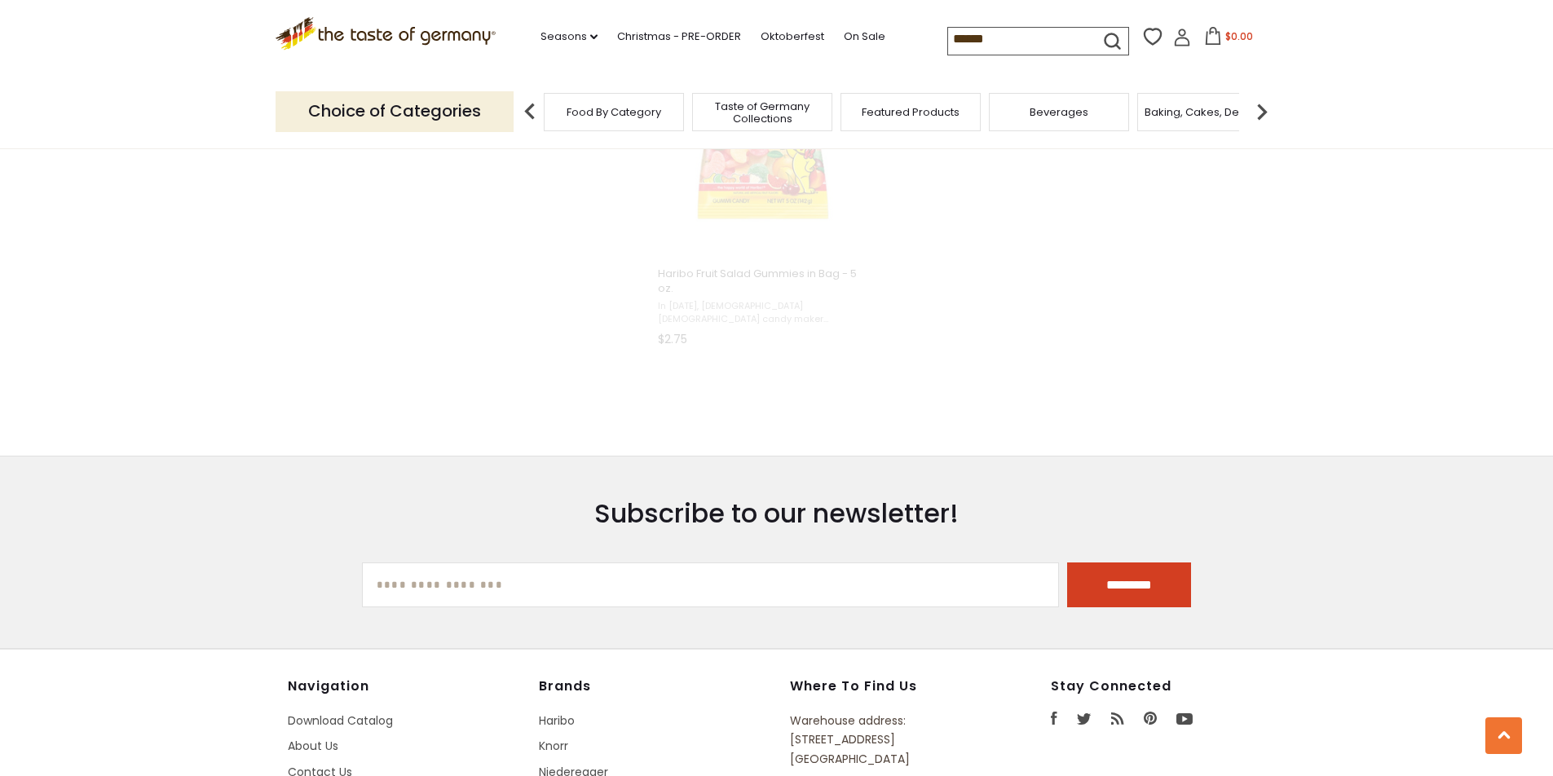
scroll to position [760, 0]
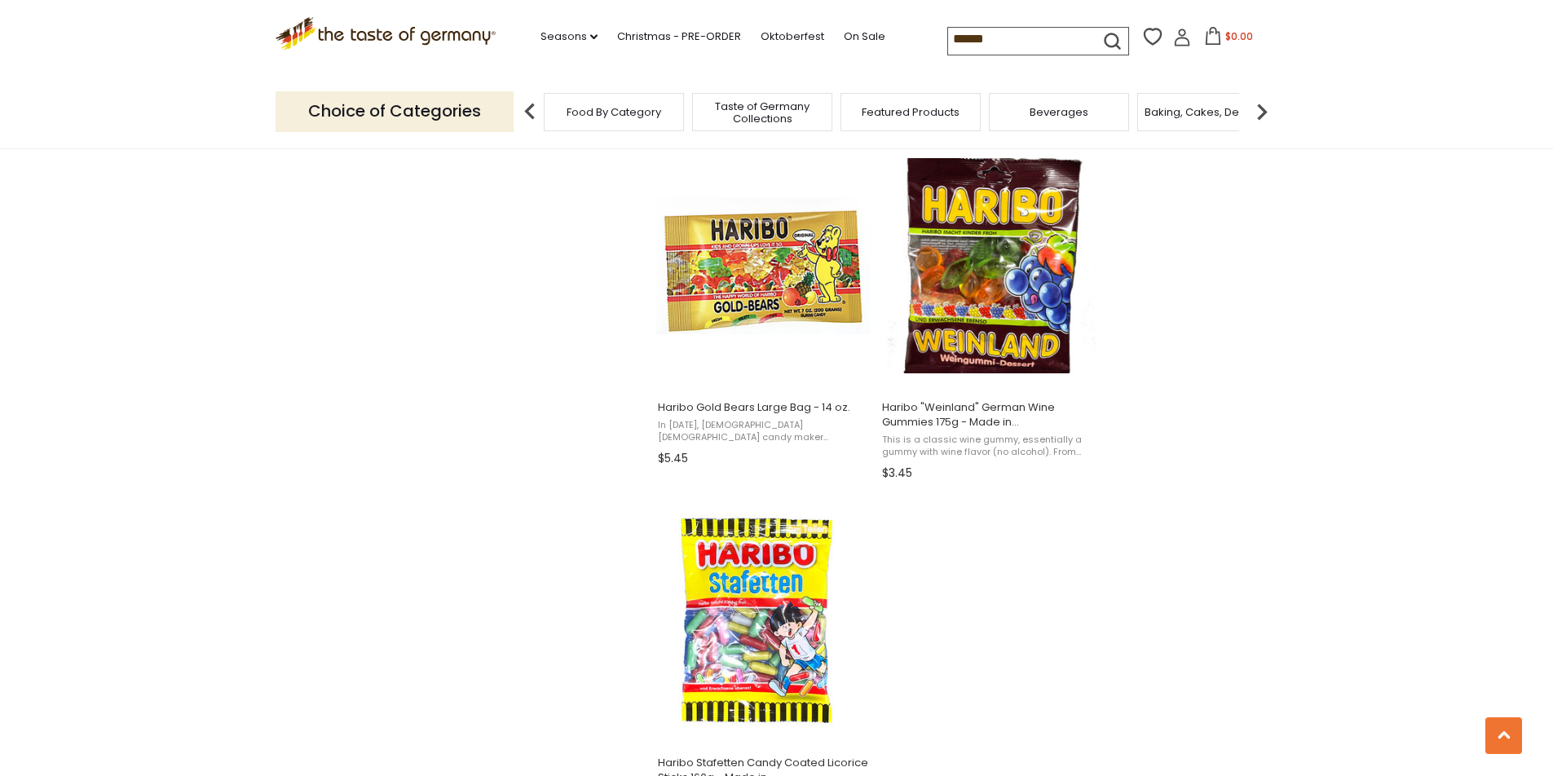
scroll to position [2852, 0]
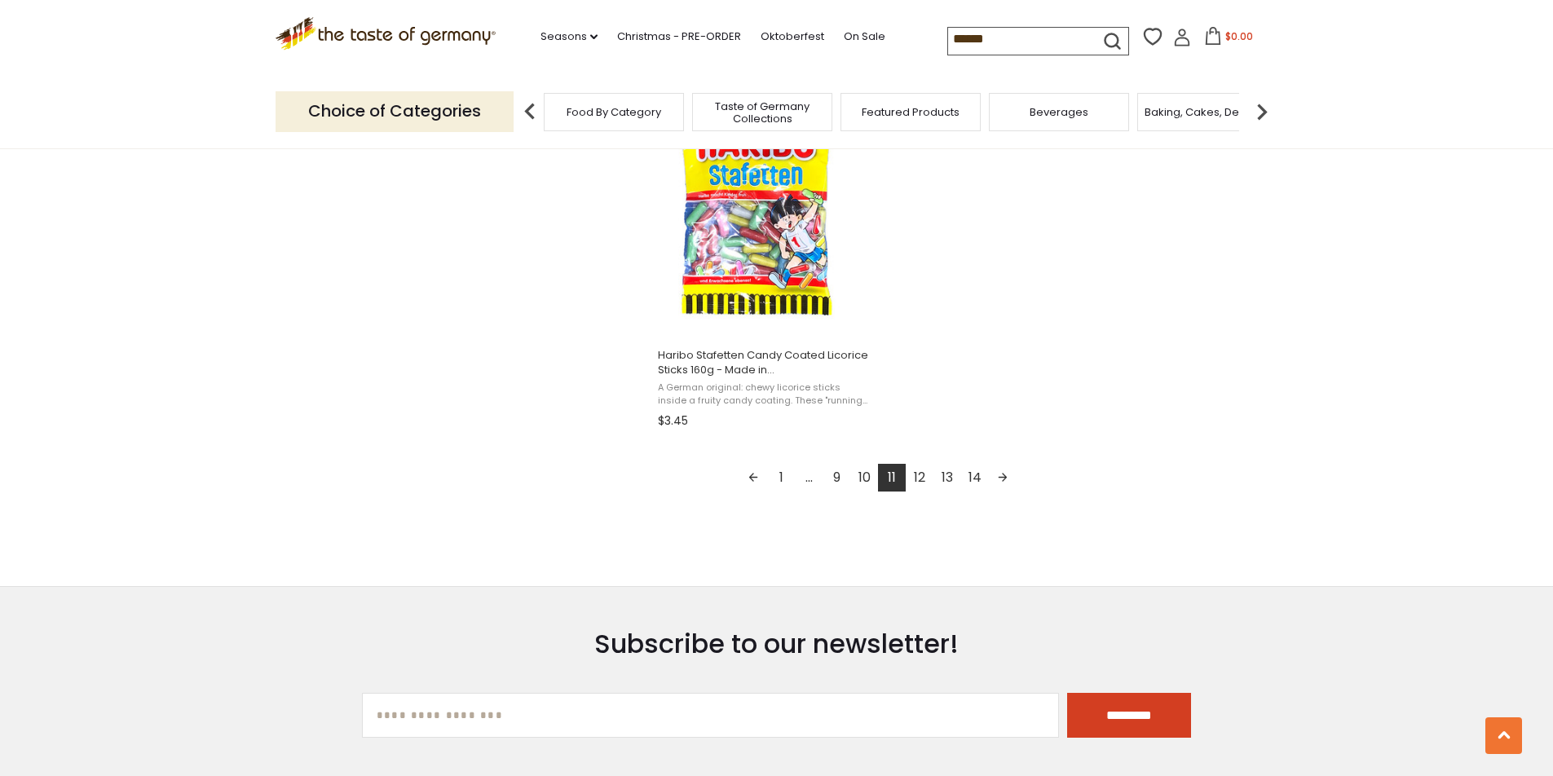
click at [923, 470] on link "12" at bounding box center [919, 478] width 28 height 28
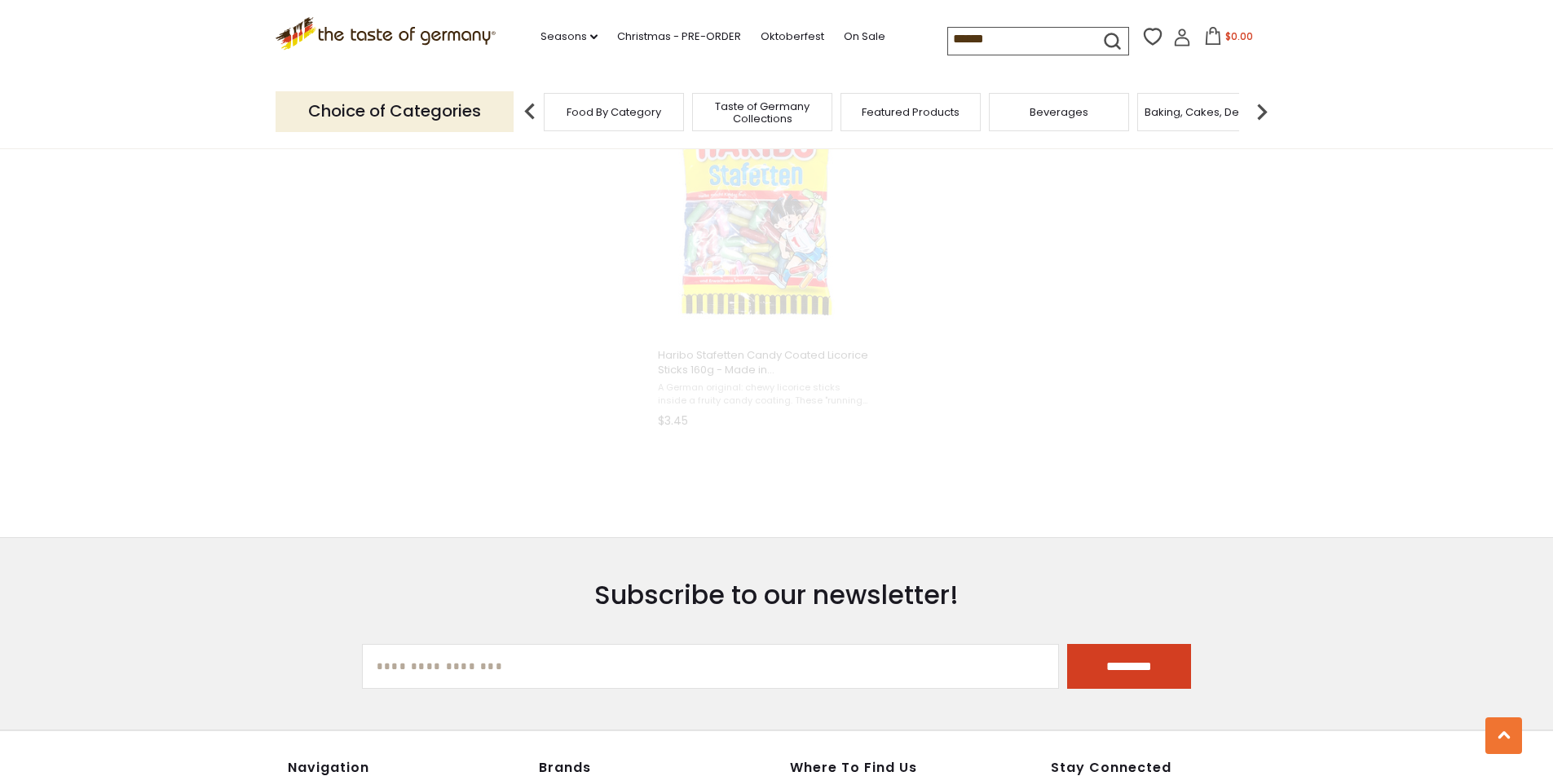
scroll to position [739, 0]
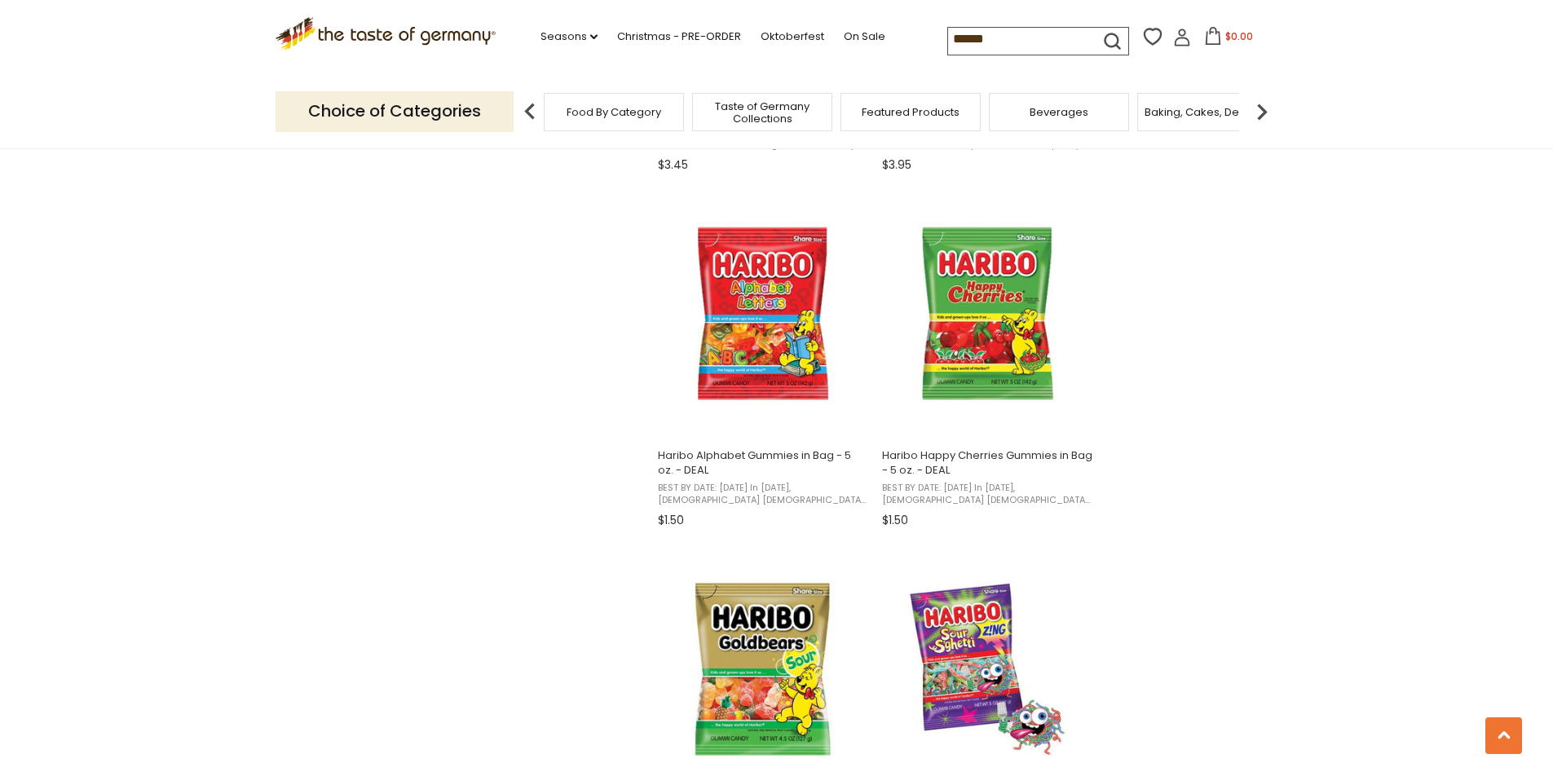
scroll to position [2200, 0]
